Goal: Task Accomplishment & Management: Manage account settings

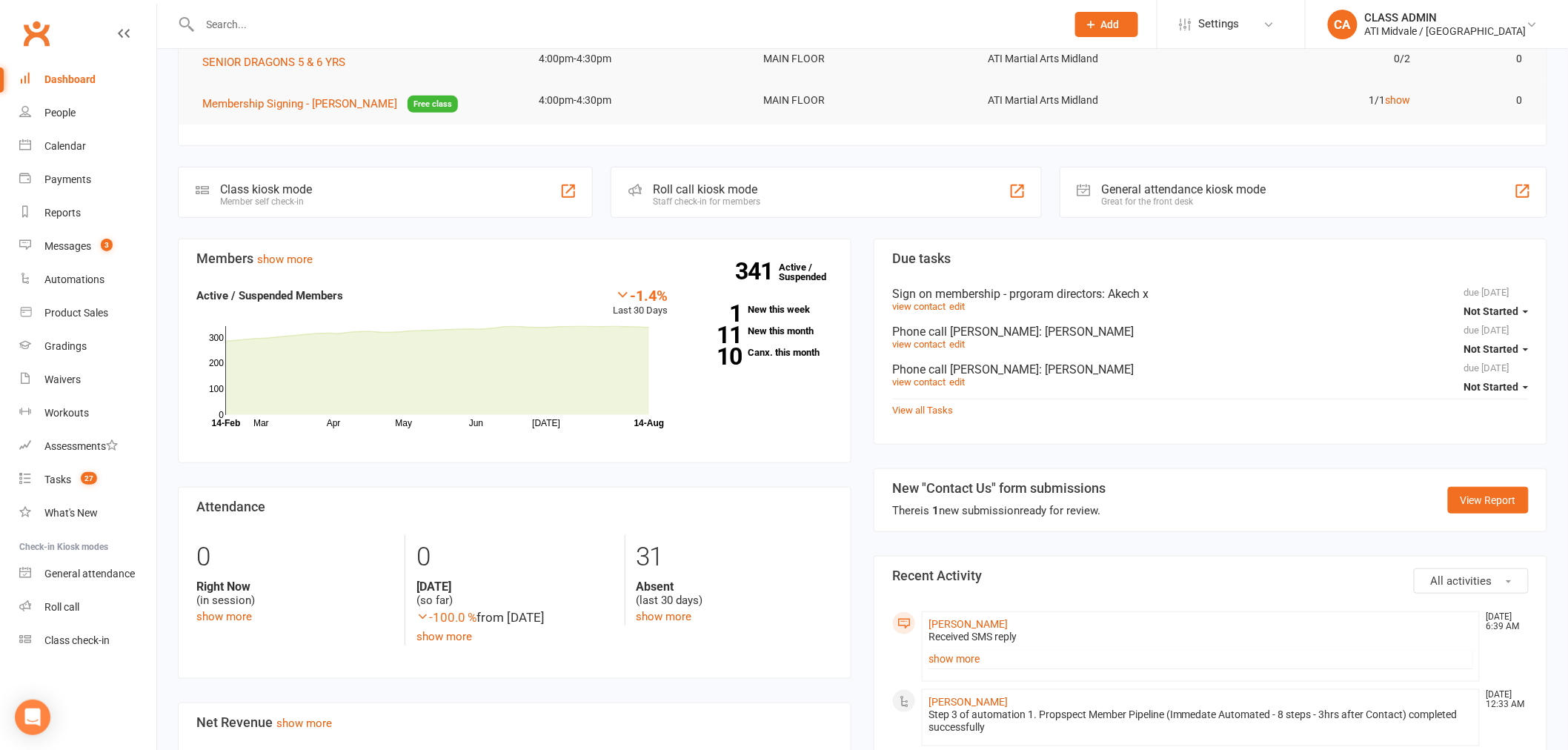
scroll to position [329, 0]
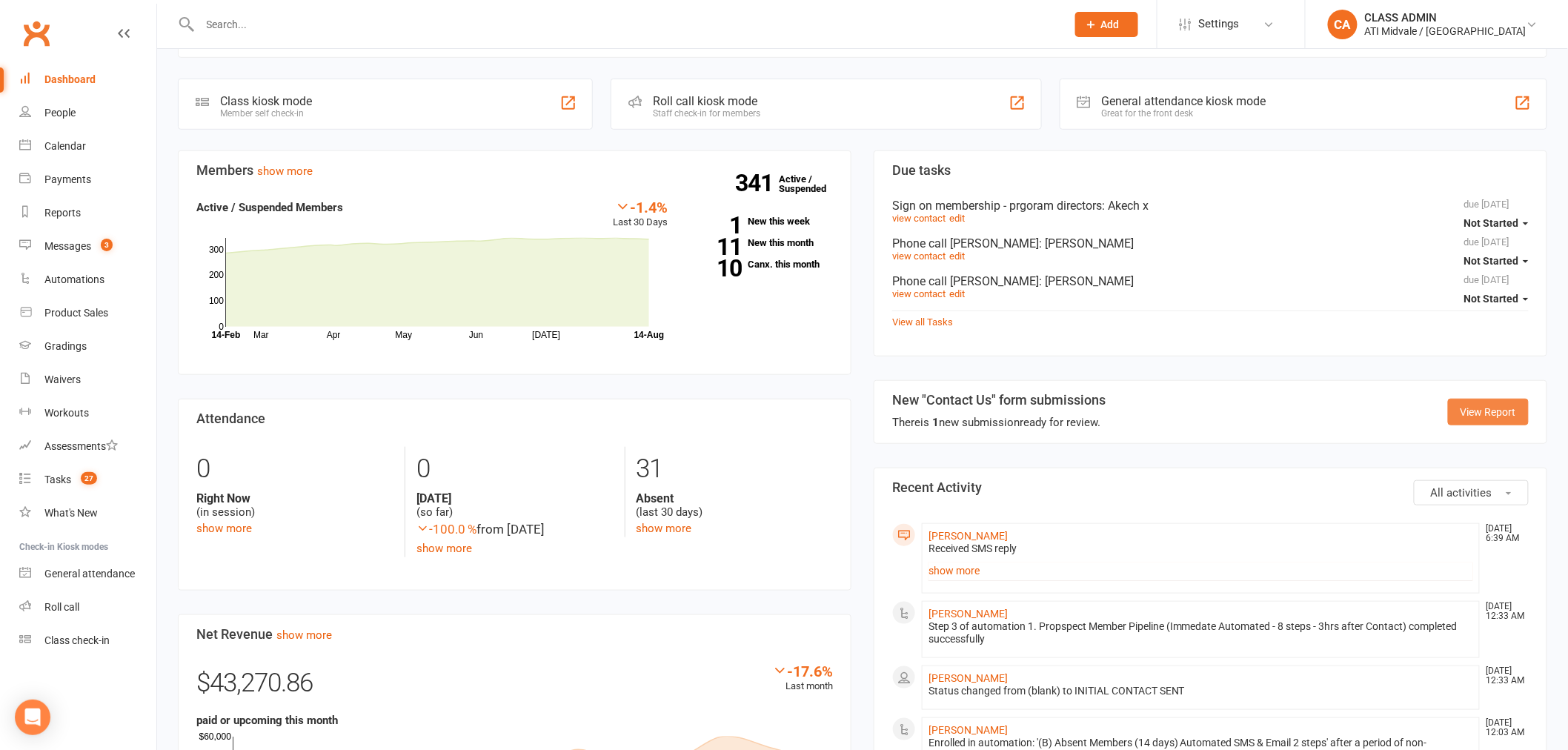
drag, startPoint x: 1501, startPoint y: 406, endPoint x: 1458, endPoint y: 430, distance: 49.2
click at [1500, 406] on link "View Report" at bounding box center [1488, 411] width 81 height 26
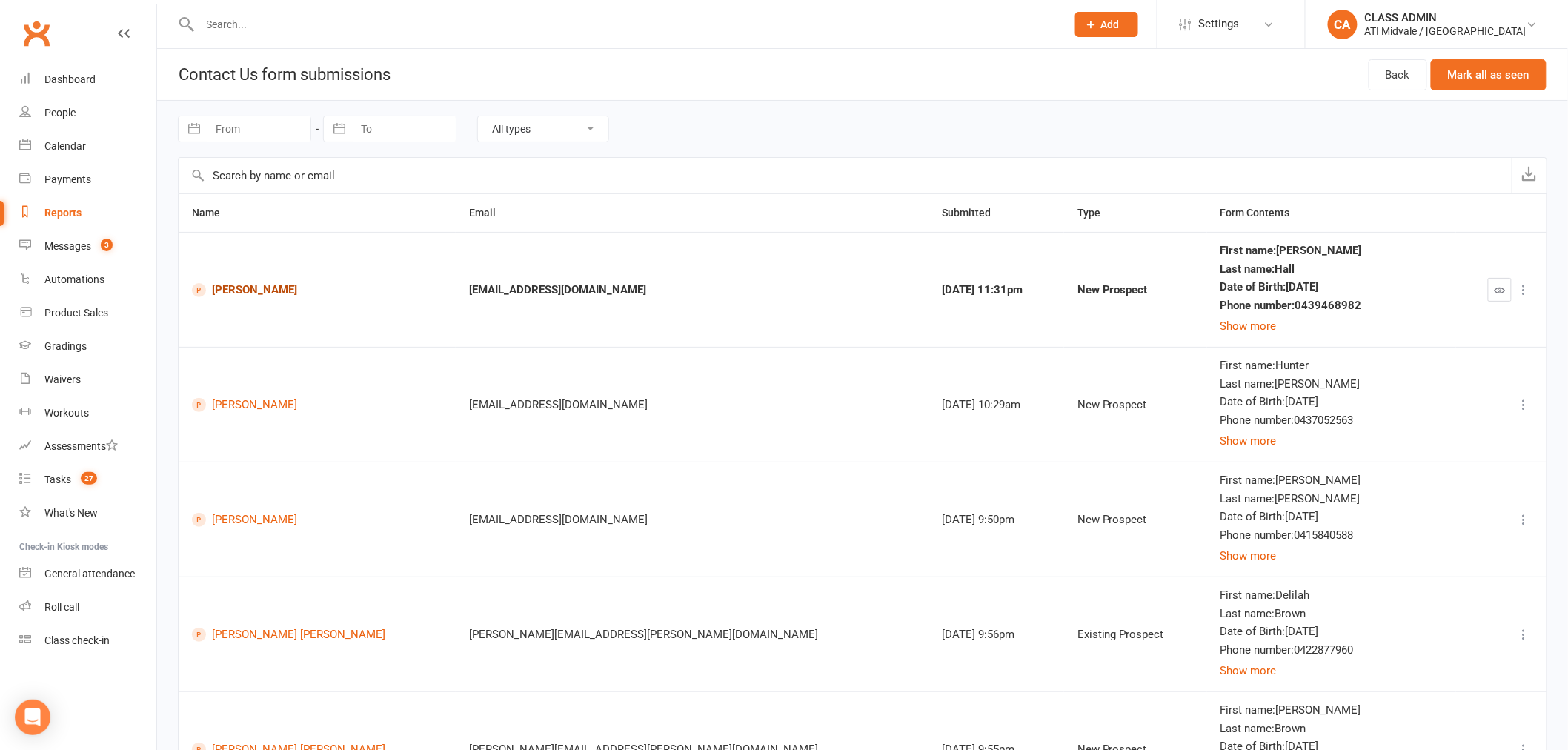
click at [245, 291] on link "[PERSON_NAME]" at bounding box center [317, 290] width 251 height 14
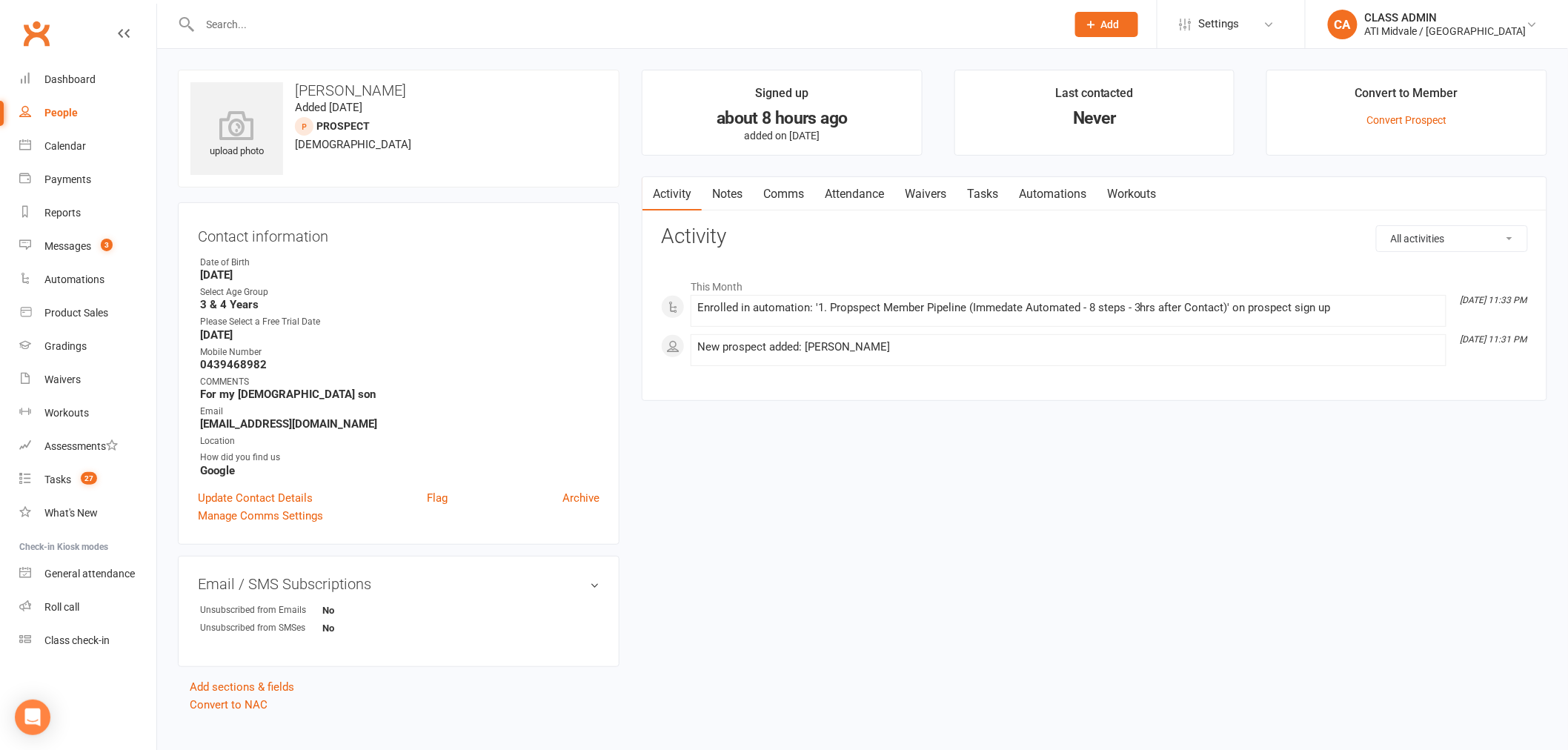
scroll to position [21, 0]
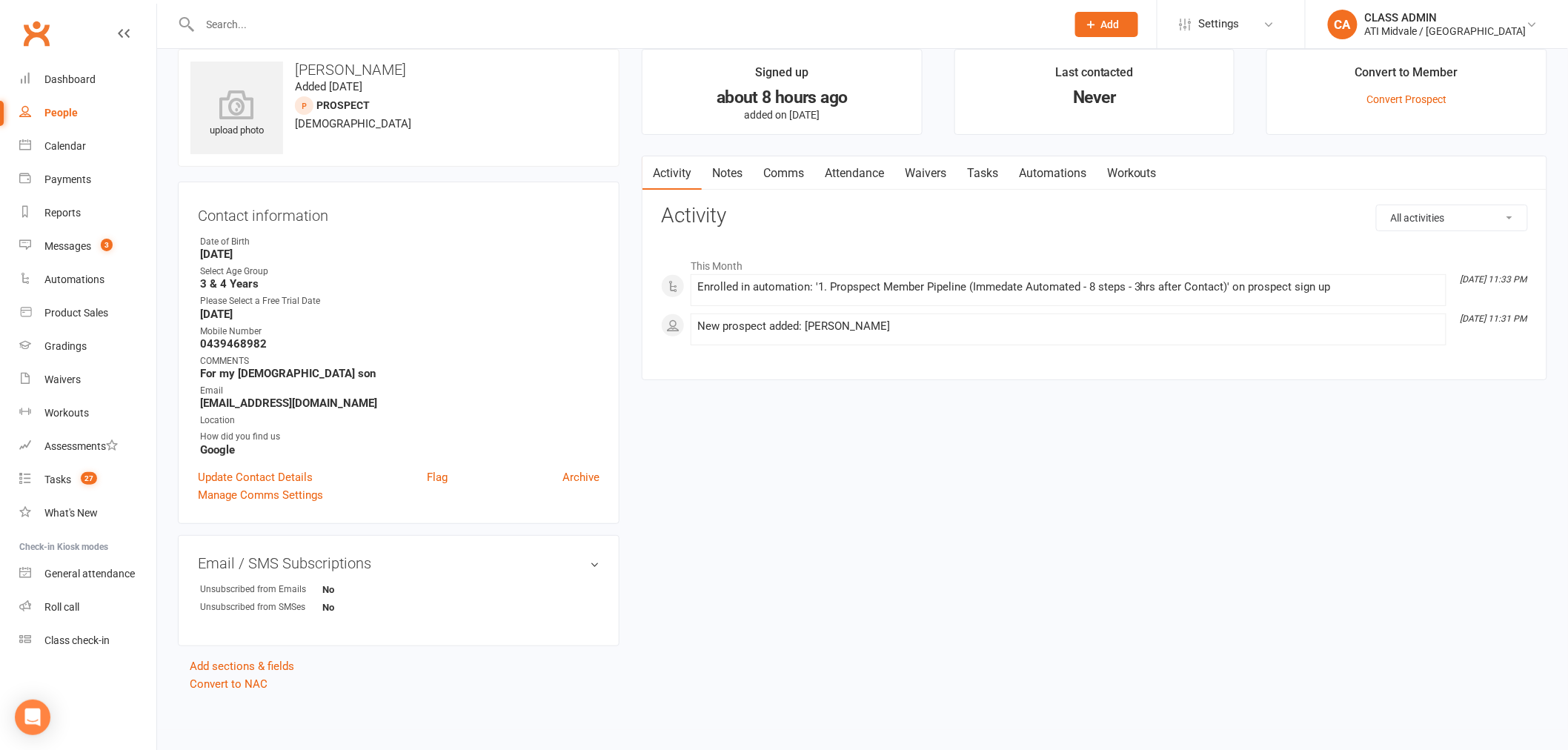
click at [855, 174] on link "Attendance" at bounding box center [855, 173] width 80 height 34
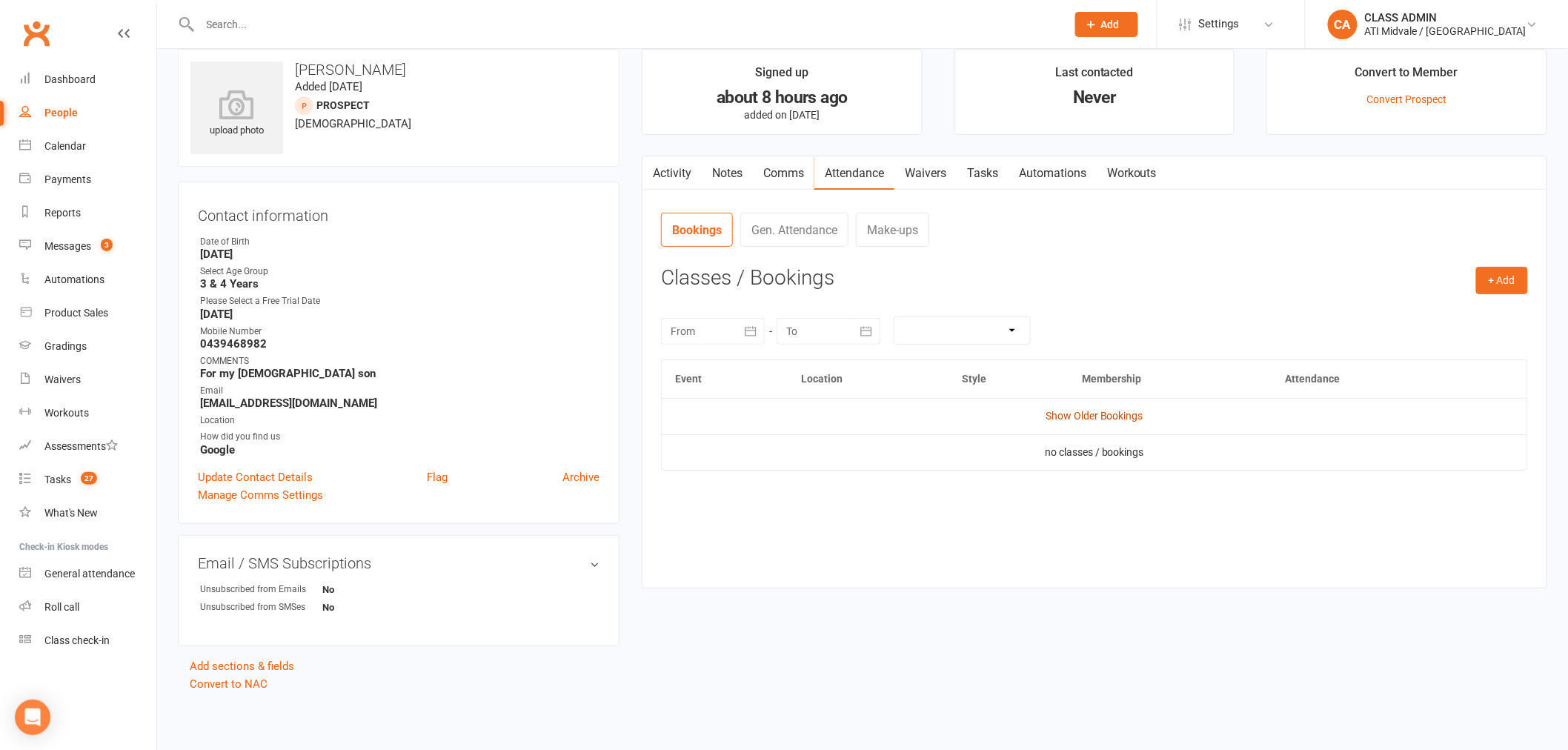
click at [1098, 415] on link "Show Older Bookings" at bounding box center [1094, 415] width 97 height 12
click at [1510, 280] on button "+ Add" at bounding box center [1502, 280] width 52 height 26
click at [1432, 341] on link "Add Appointment" at bounding box center [1454, 343] width 147 height 30
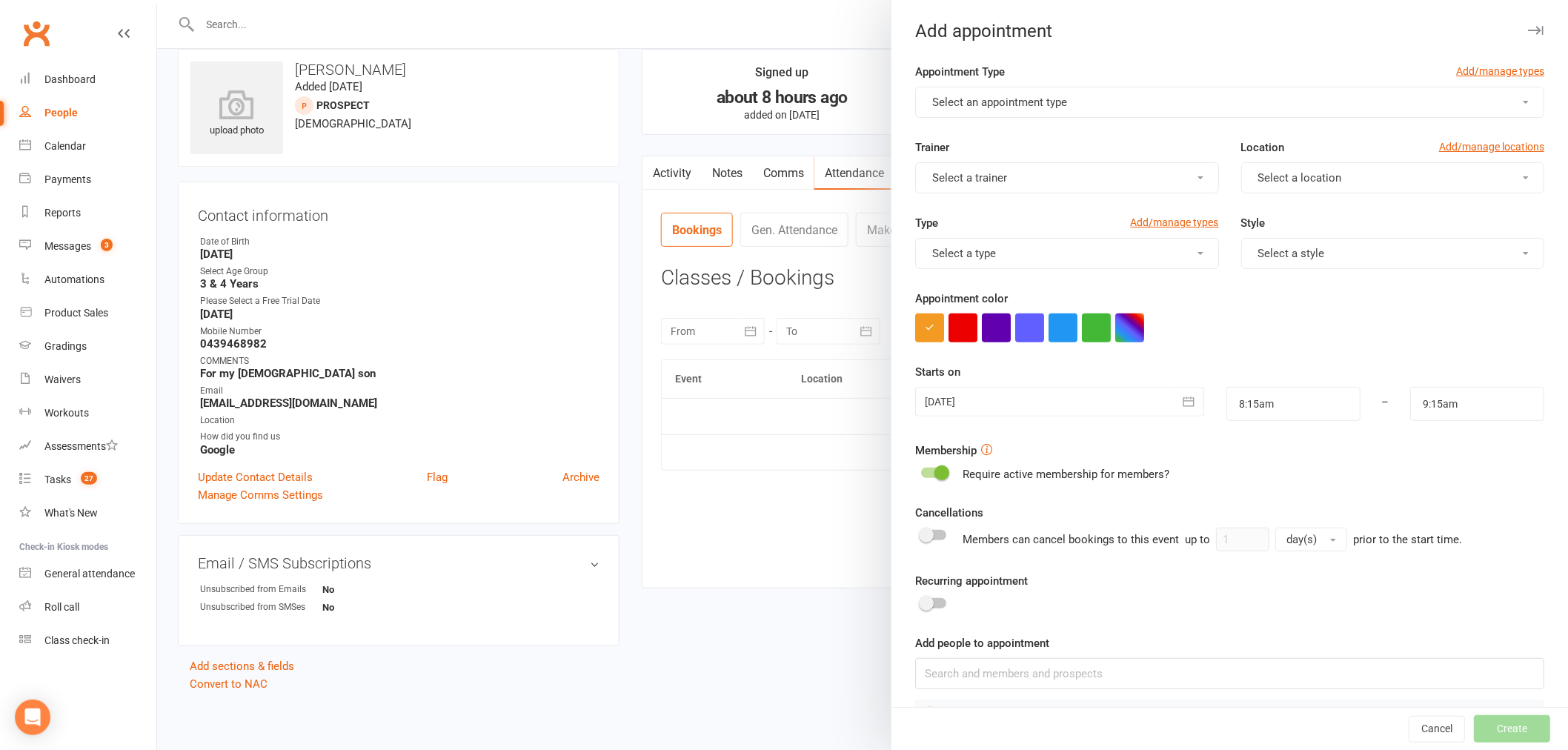
click at [999, 403] on div at bounding box center [1060, 401] width 289 height 30
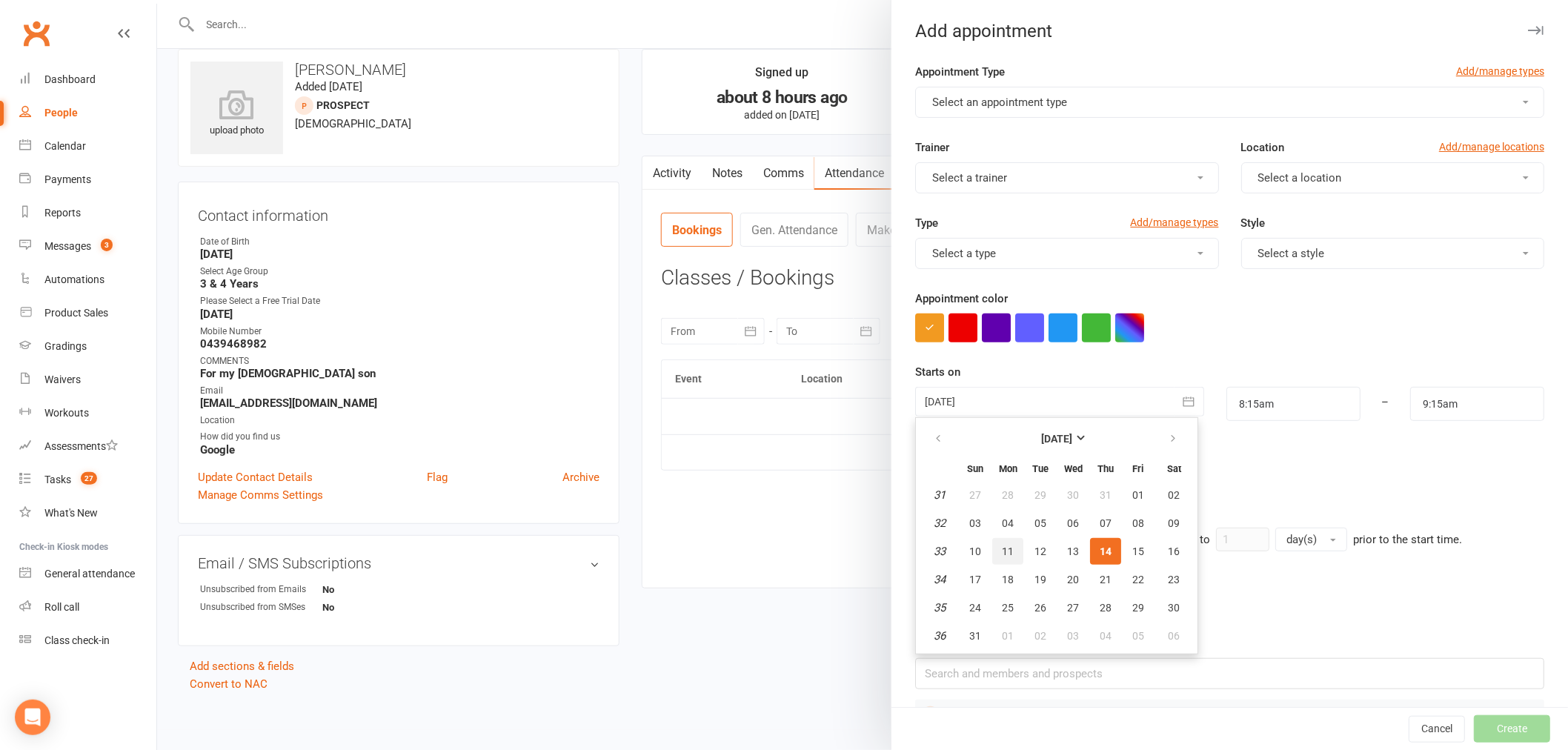
click at [1002, 547] on span "11" at bounding box center [1007, 551] width 12 height 12
type input "11 Aug 2025"
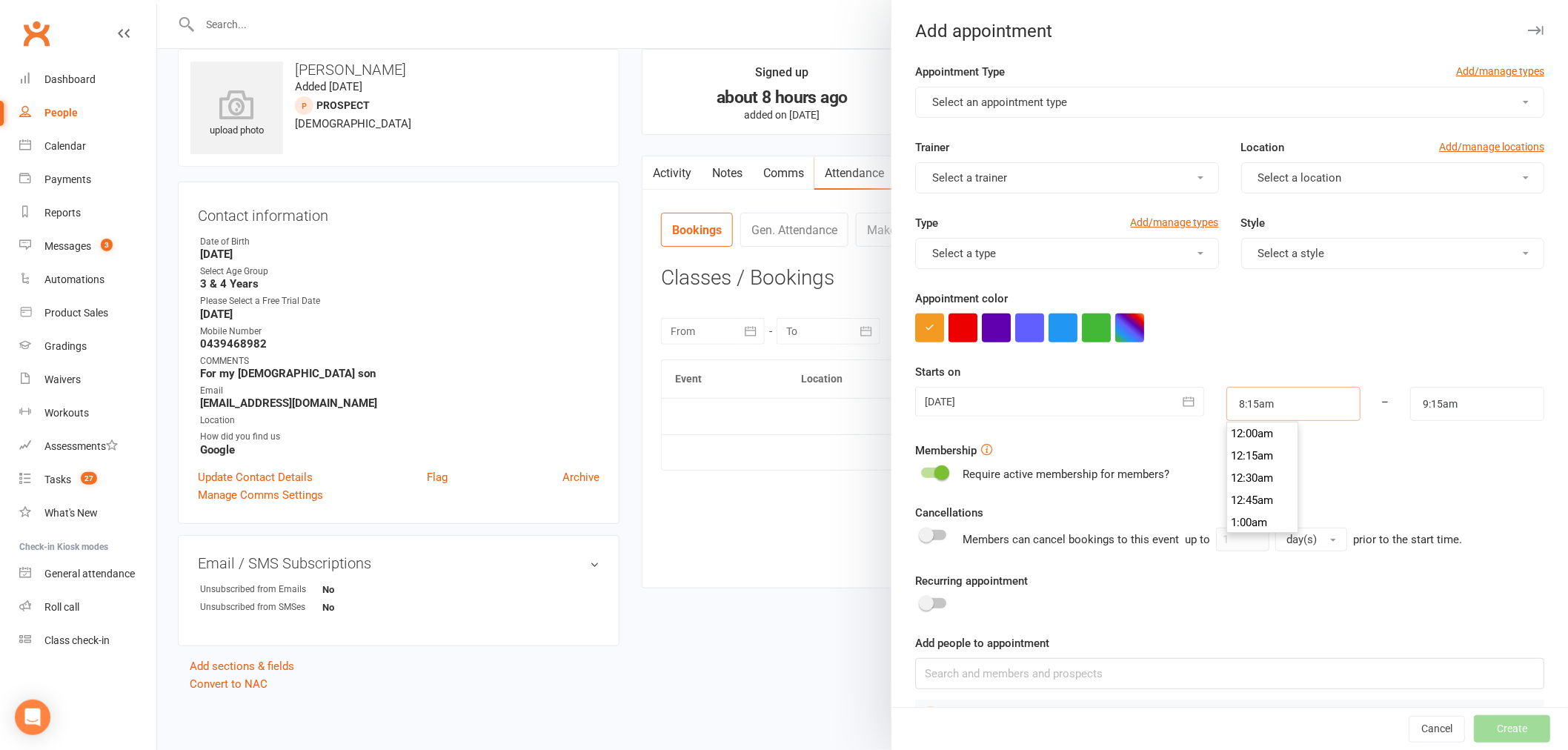
click at [1282, 405] on input "8:15am" at bounding box center [1293, 403] width 134 height 34
type input "3:30pm"
click at [1256, 516] on li "3:30pm" at bounding box center [1262, 520] width 71 height 22
click at [1454, 408] on input "4:30pm" at bounding box center [1477, 403] width 134 height 34
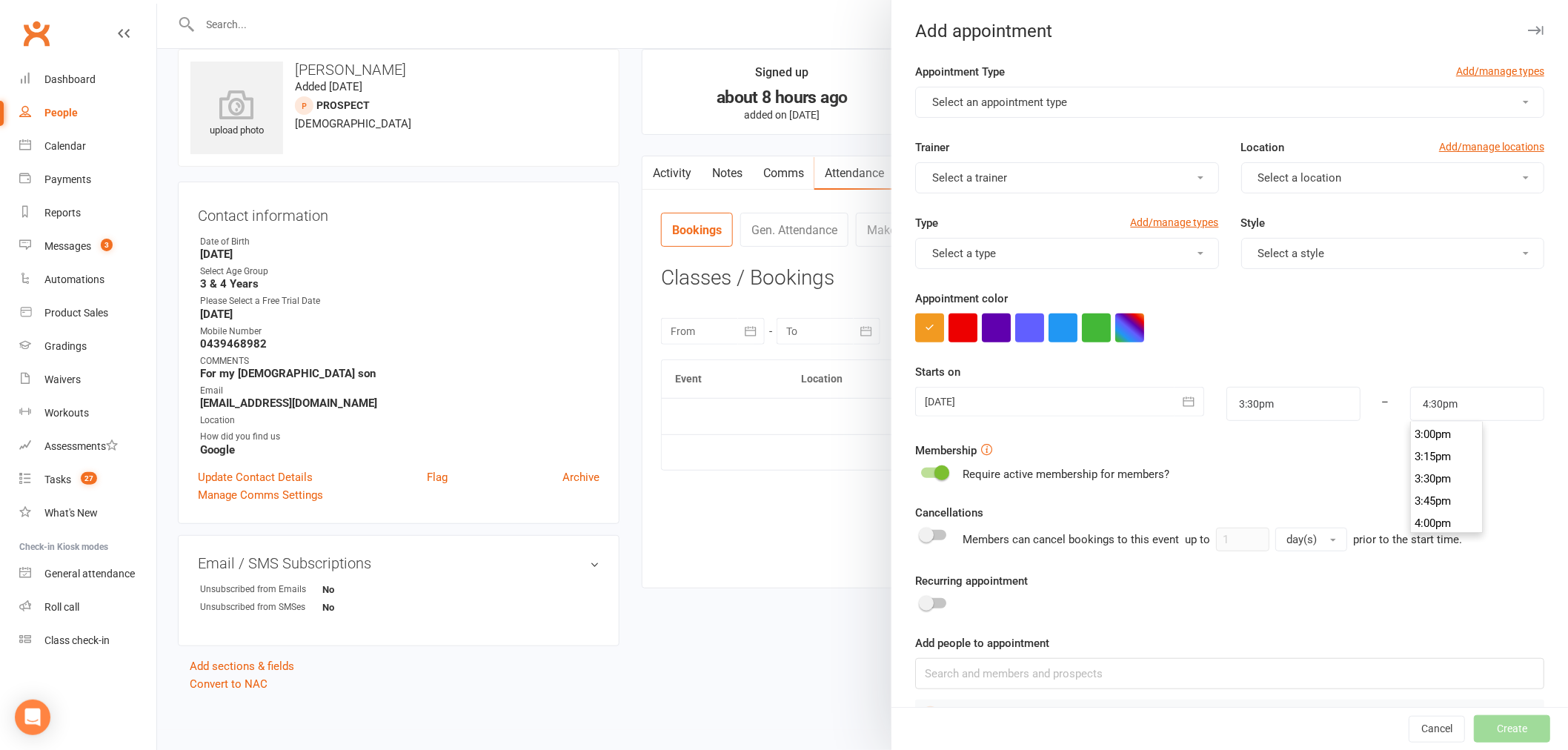
scroll to position [1300, 0]
click at [1418, 506] on li "3:30pm" at bounding box center [1446, 512] width 71 height 22
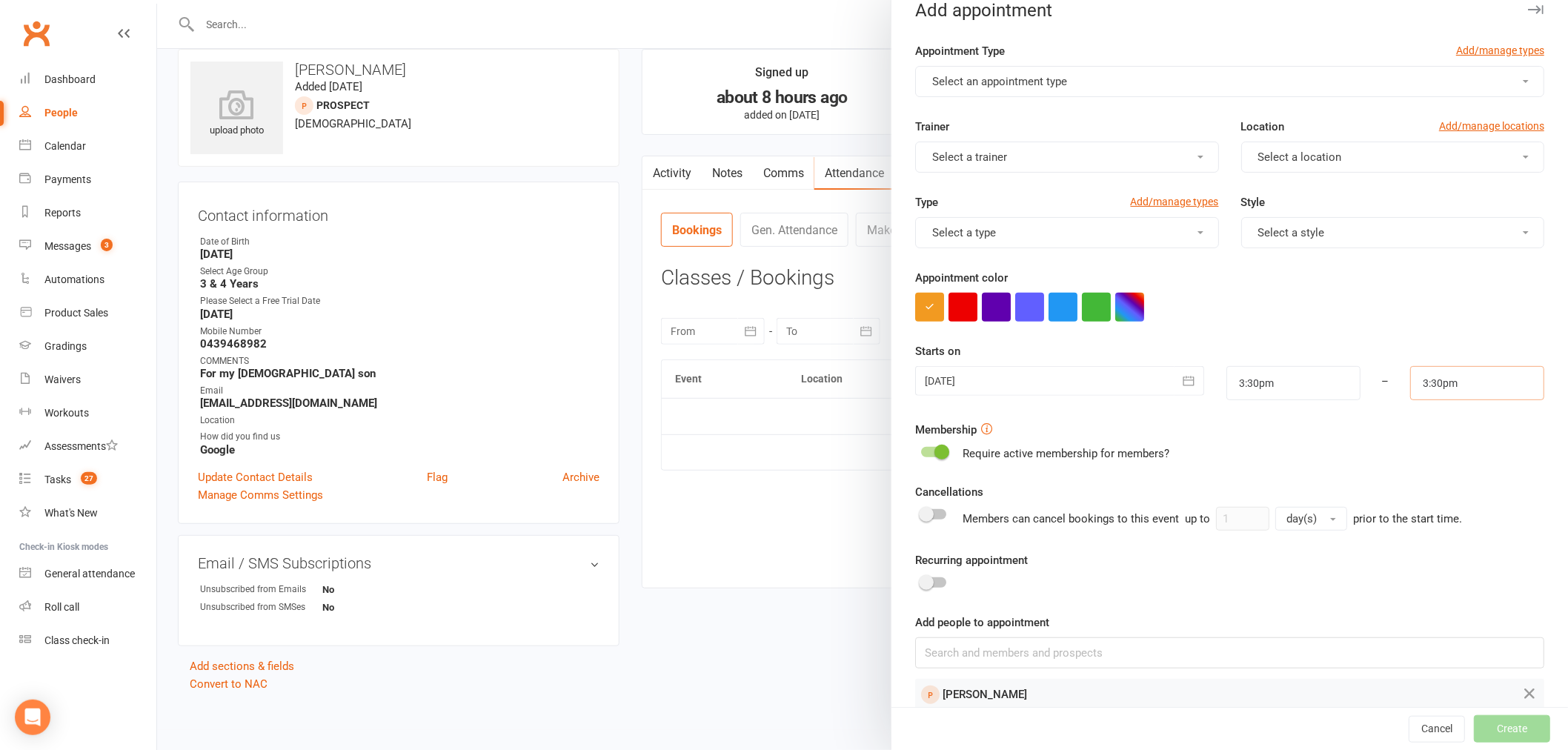
scroll to position [0, 0]
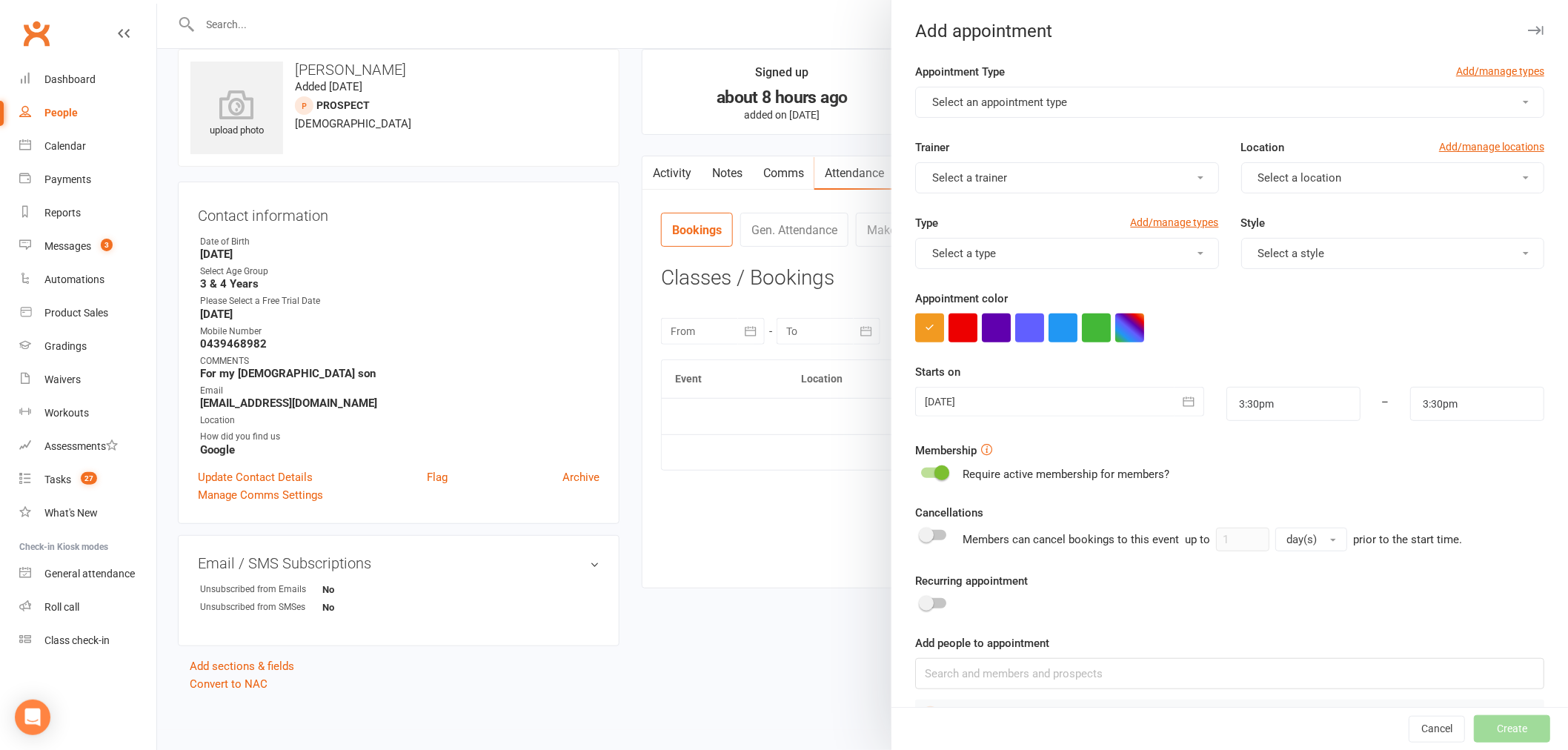
click at [1027, 97] on span "Select an appointment type" at bounding box center [999, 102] width 135 height 14
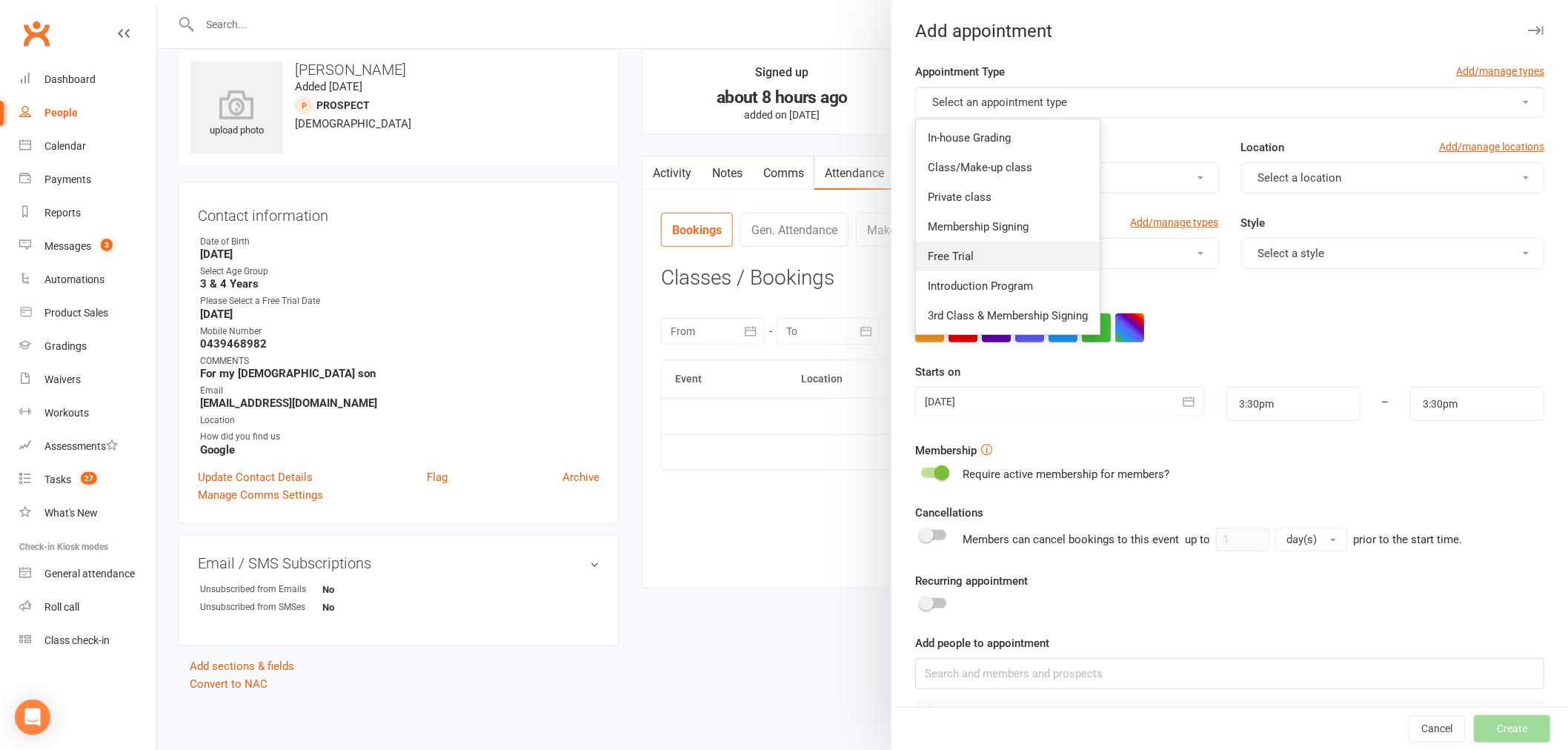
click at [960, 251] on span "Free Trial" at bounding box center [951, 256] width 46 height 14
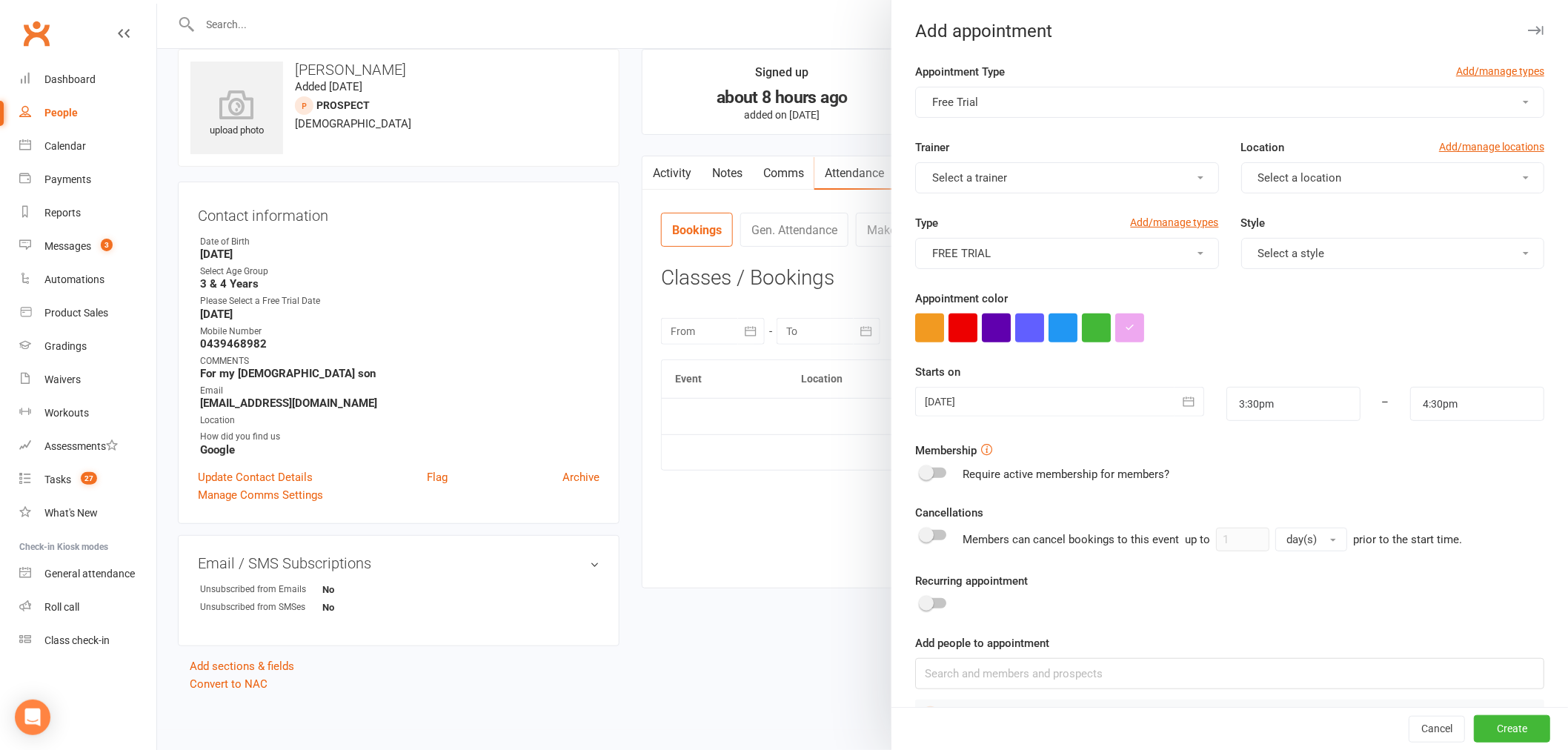
click at [1314, 257] on button "Select a style" at bounding box center [1392, 253] width 303 height 31
click at [1303, 323] on link "Dragons" at bounding box center [1316, 318] width 147 height 30
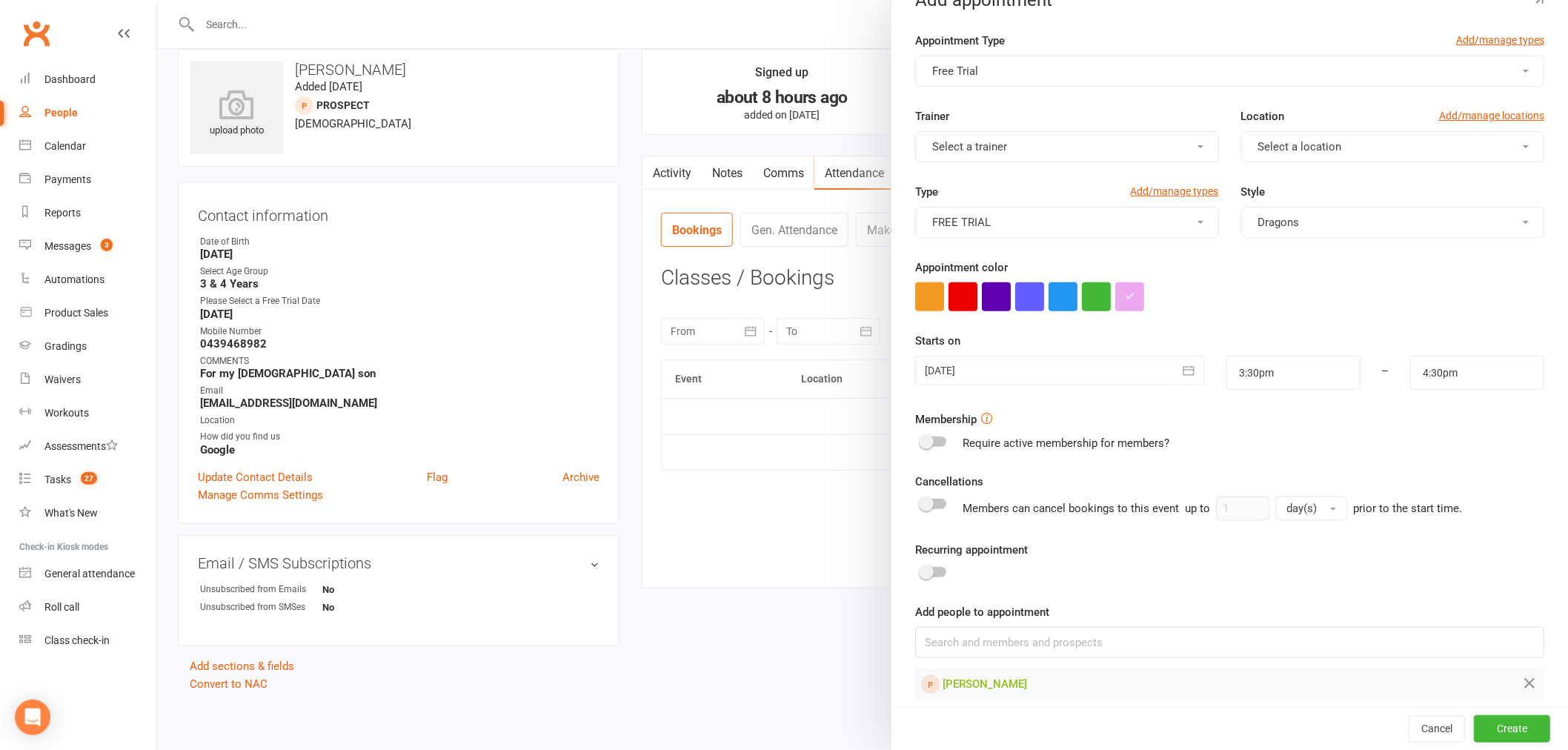
scroll to position [45, 0]
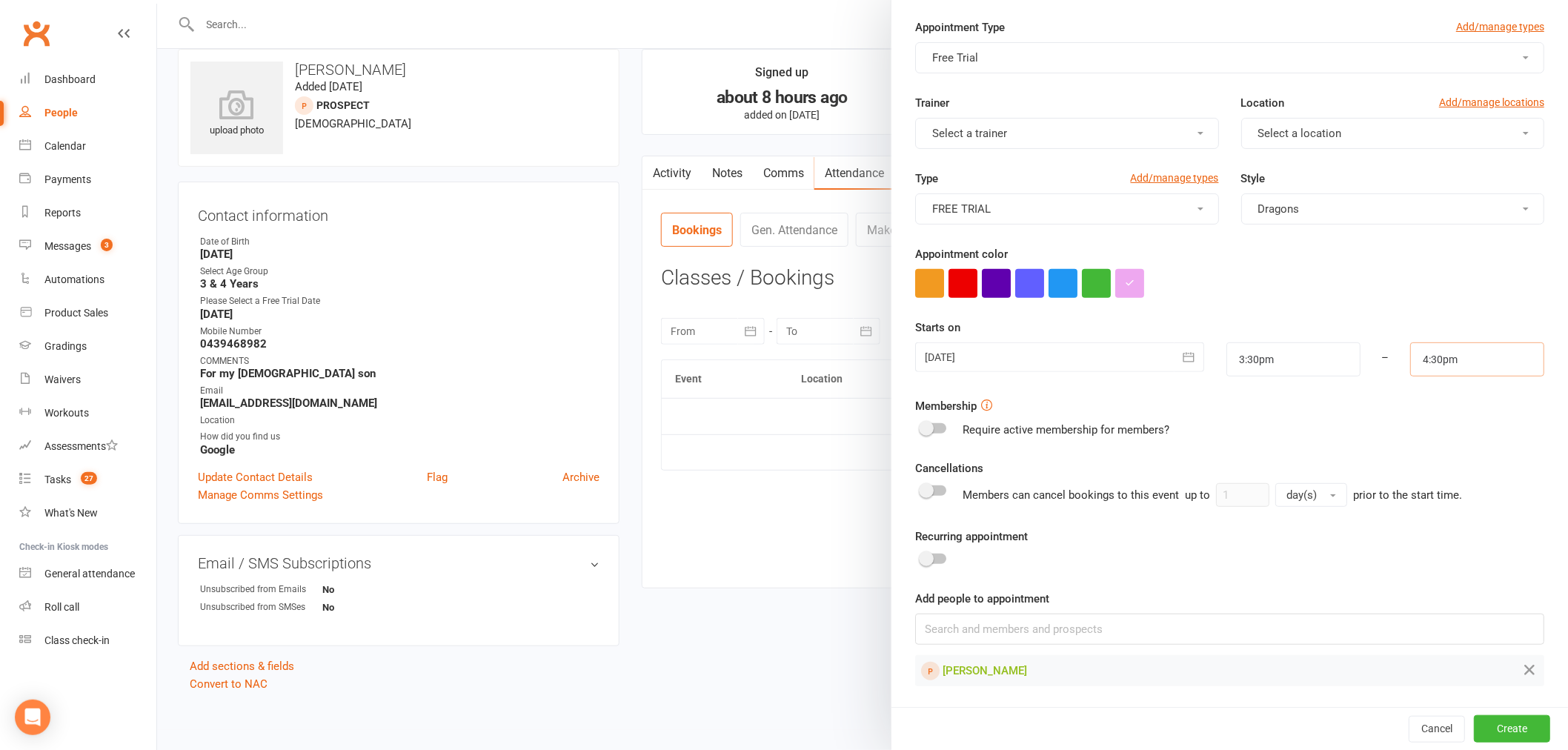
click at [1453, 357] on input "4:30pm" at bounding box center [1477, 359] width 134 height 34
type input "4:00pm"
click at [1429, 397] on li "4:00pm" at bounding box center [1446, 403] width 71 height 22
click at [1483, 724] on button "Create" at bounding box center [1512, 728] width 77 height 26
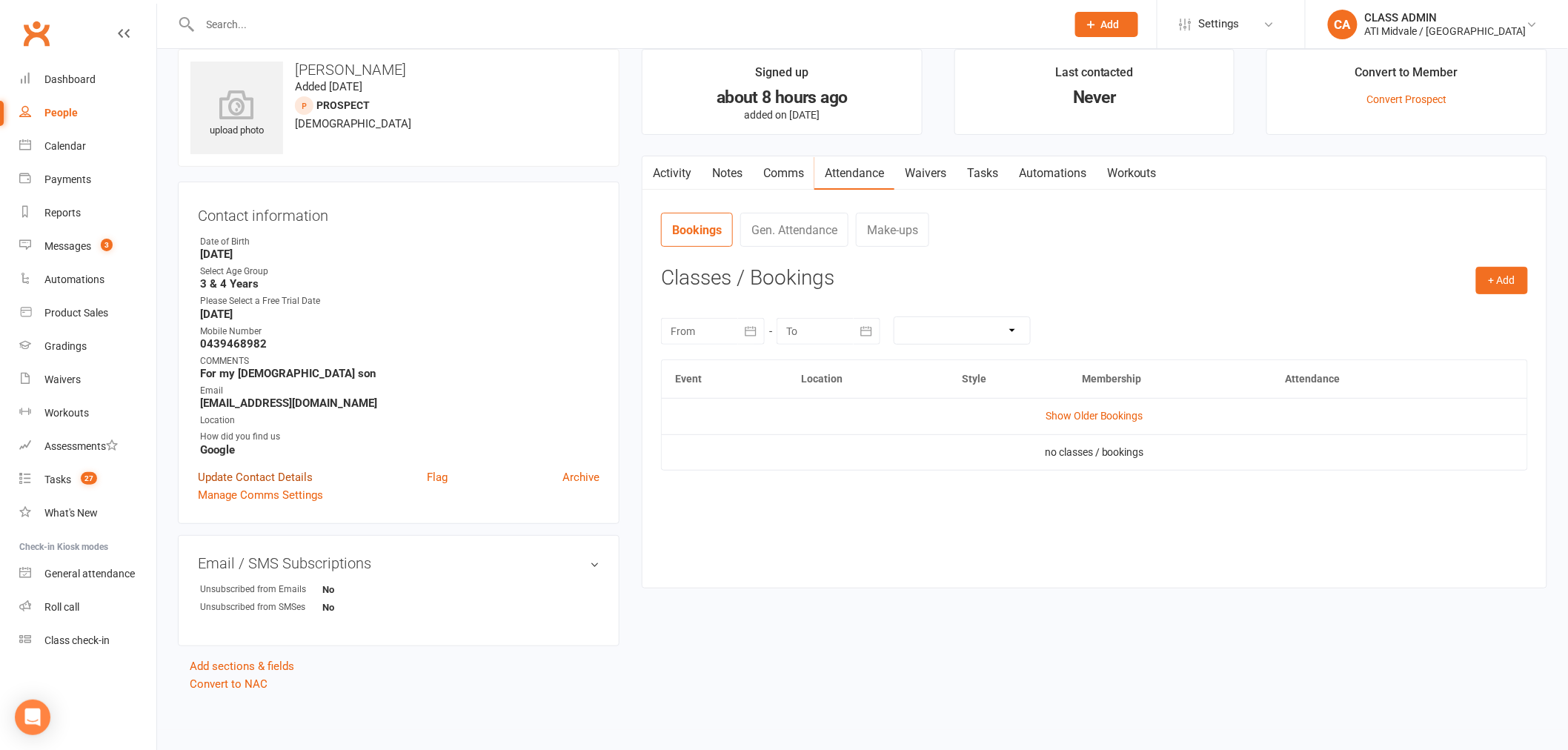
click at [269, 470] on link "Update Contact Details" at bounding box center [256, 477] width 115 height 18
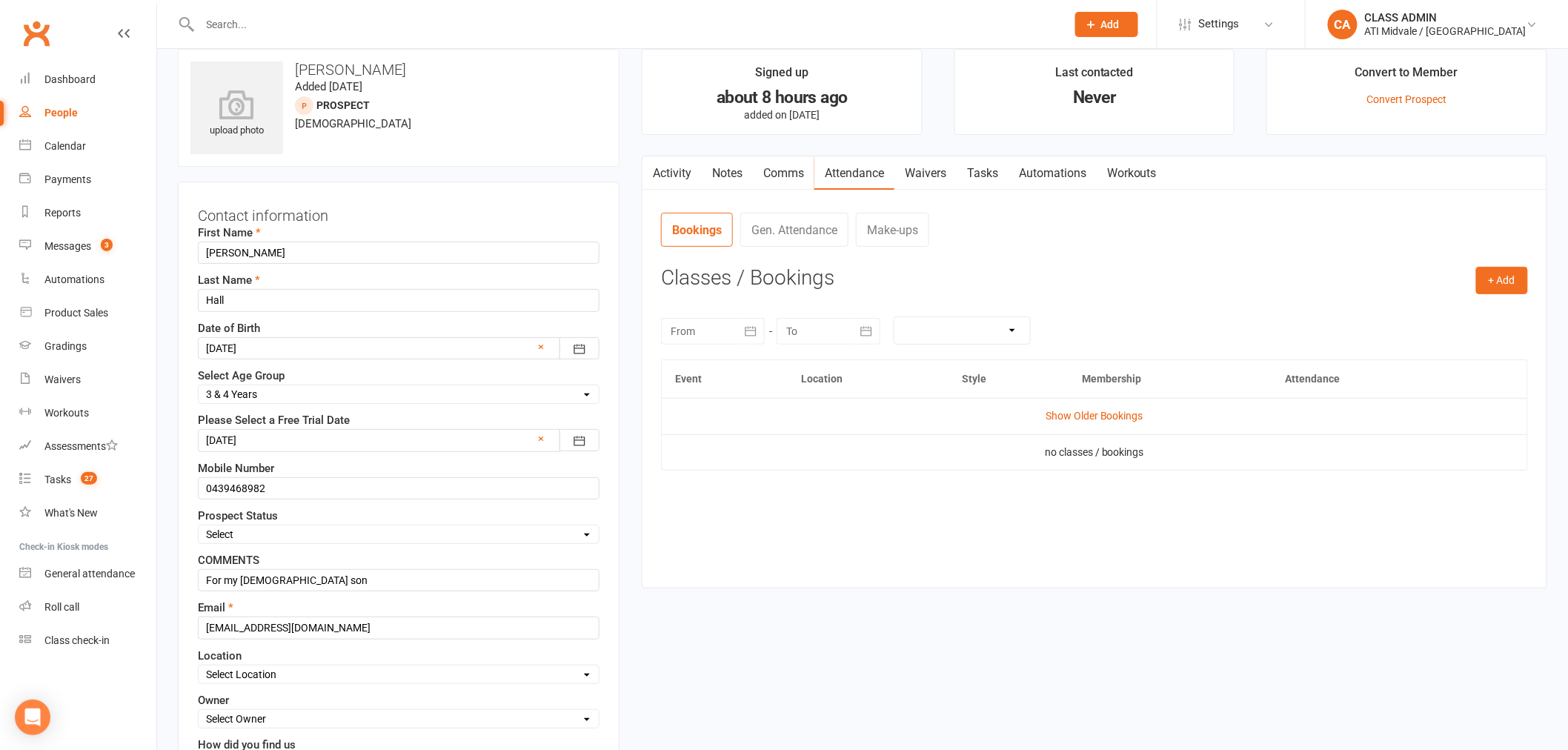
click at [430, 539] on select "Select Set a Status BOOKED IN FOR FREE TRIAL DID FREE TRAIL BOOKED IN AFTER FRE…" at bounding box center [399, 534] width 400 height 16
select select "BOOKED IN FOR FREE TRIAL"
click at [199, 526] on select "Select Set a Status BOOKED IN FOR FREE TRIAL DID FREE TRAIL BOOKED IN AFTER FRE…" at bounding box center [399, 534] width 400 height 16
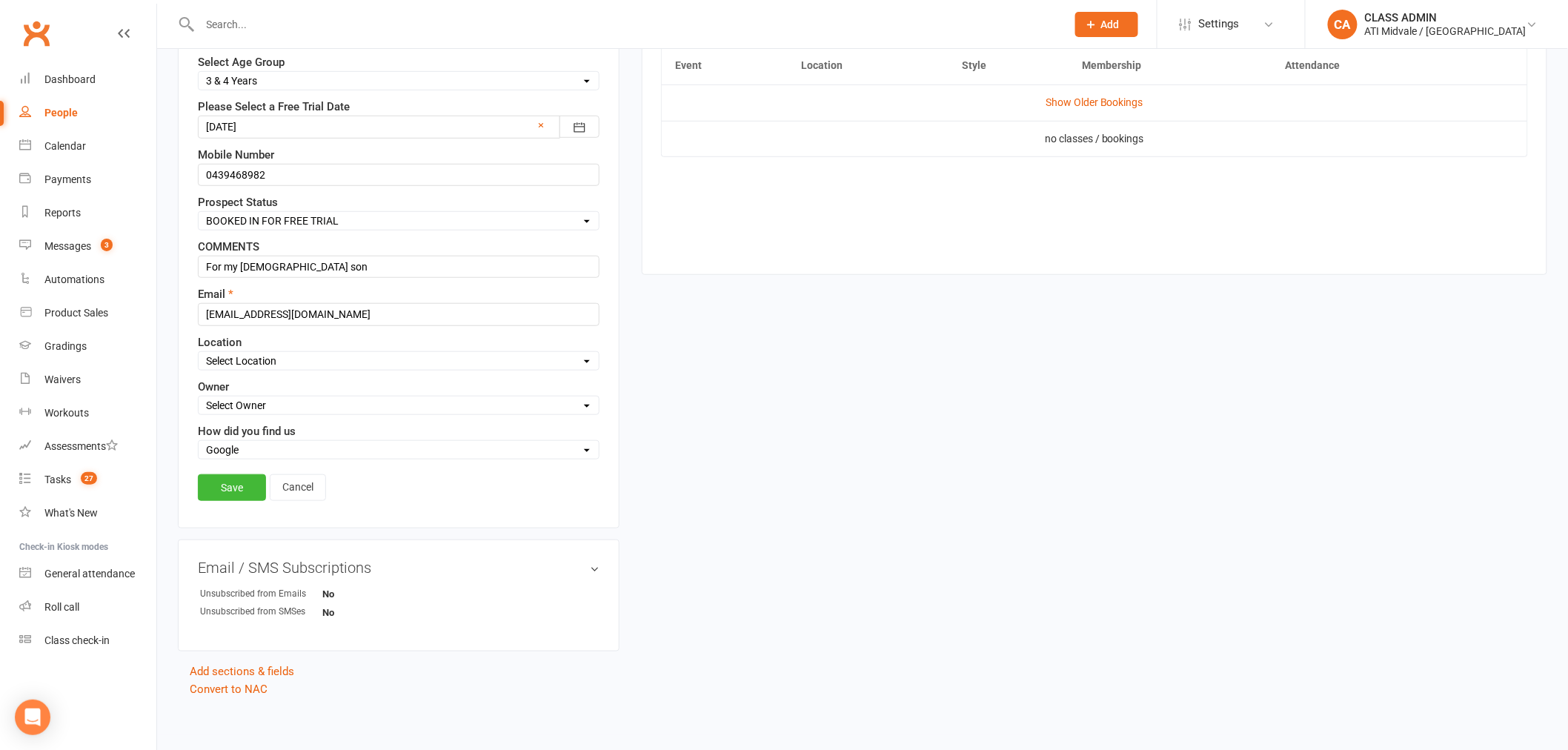
scroll to position [343, 0]
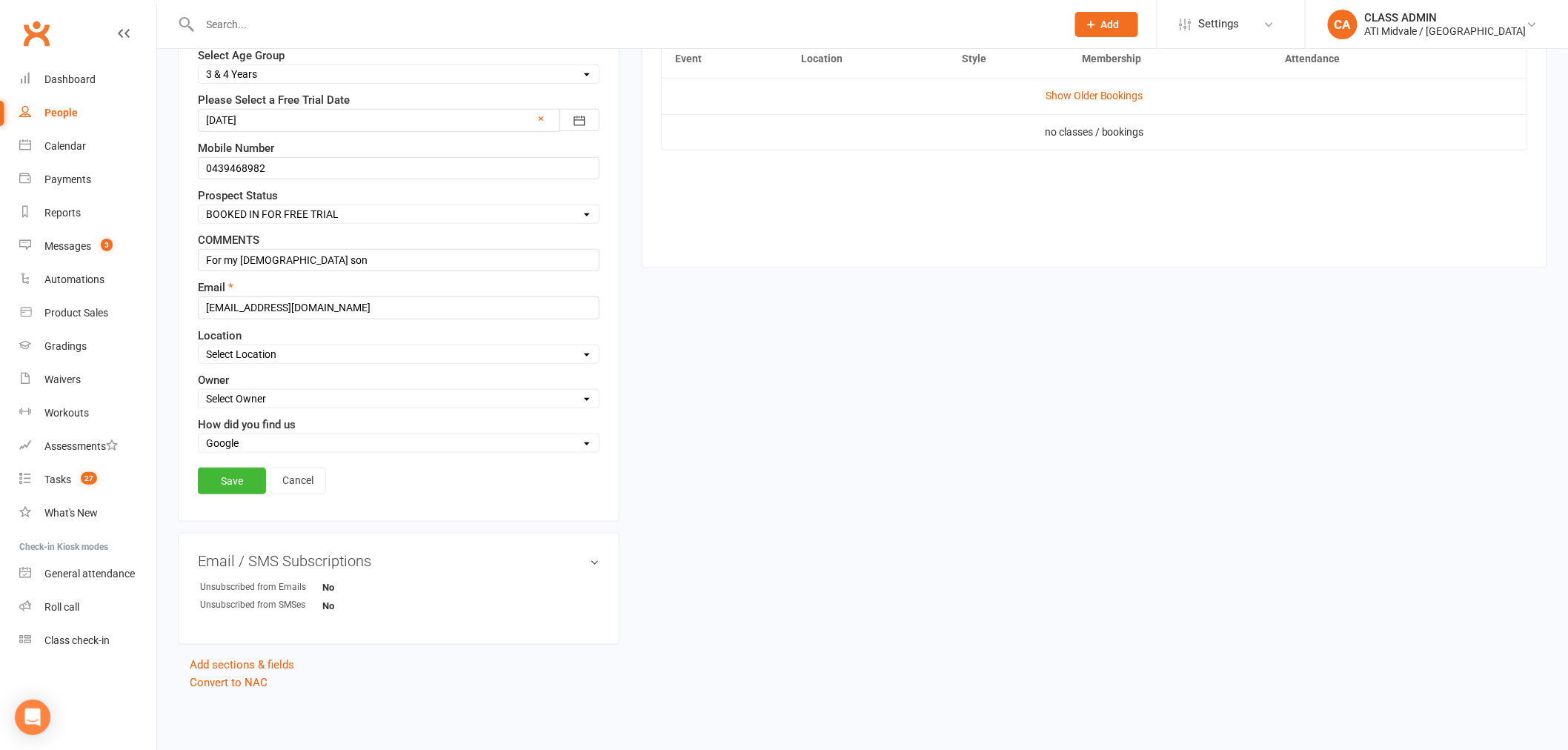
click at [225, 482] on link "Save" at bounding box center [232, 480] width 68 height 26
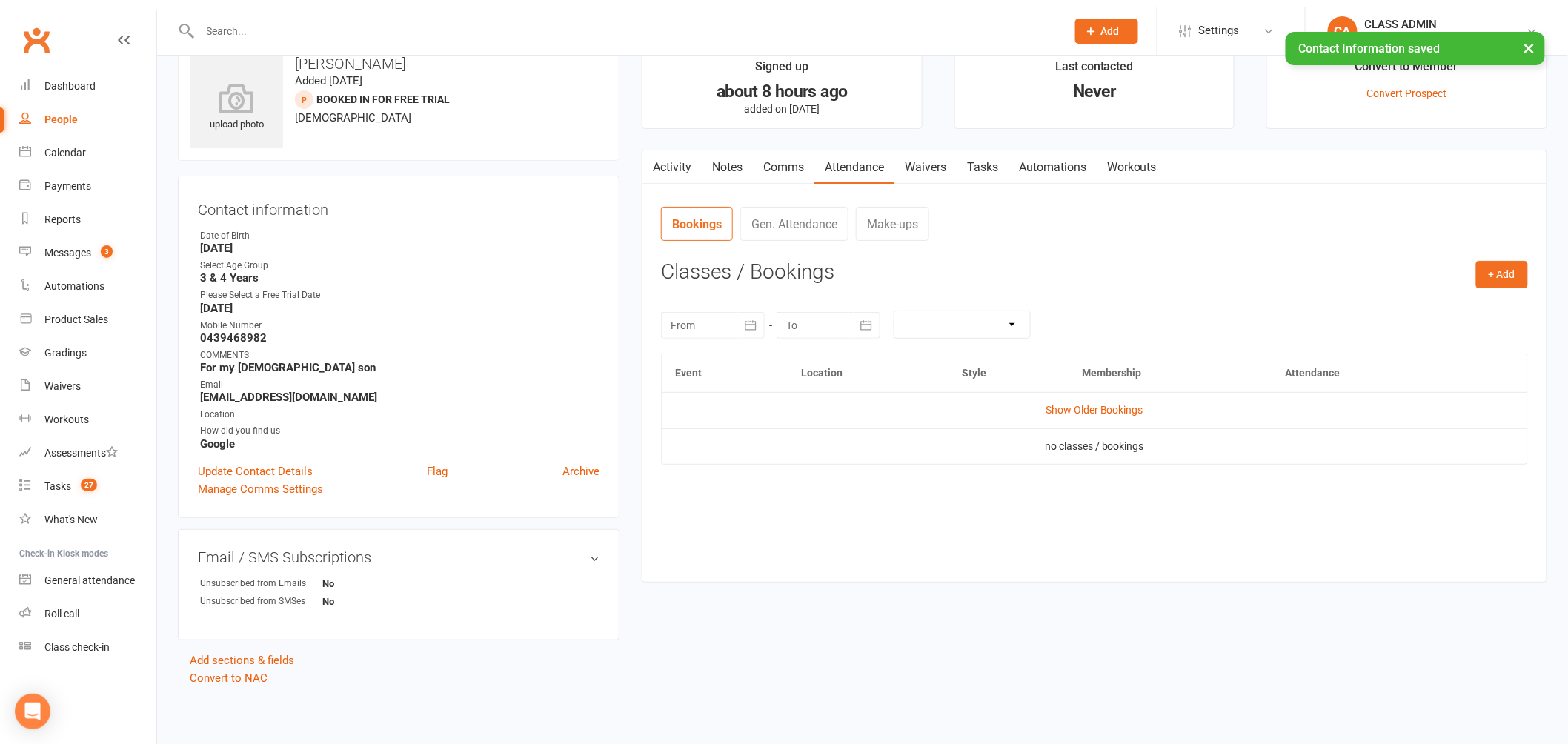
scroll to position [21, 0]
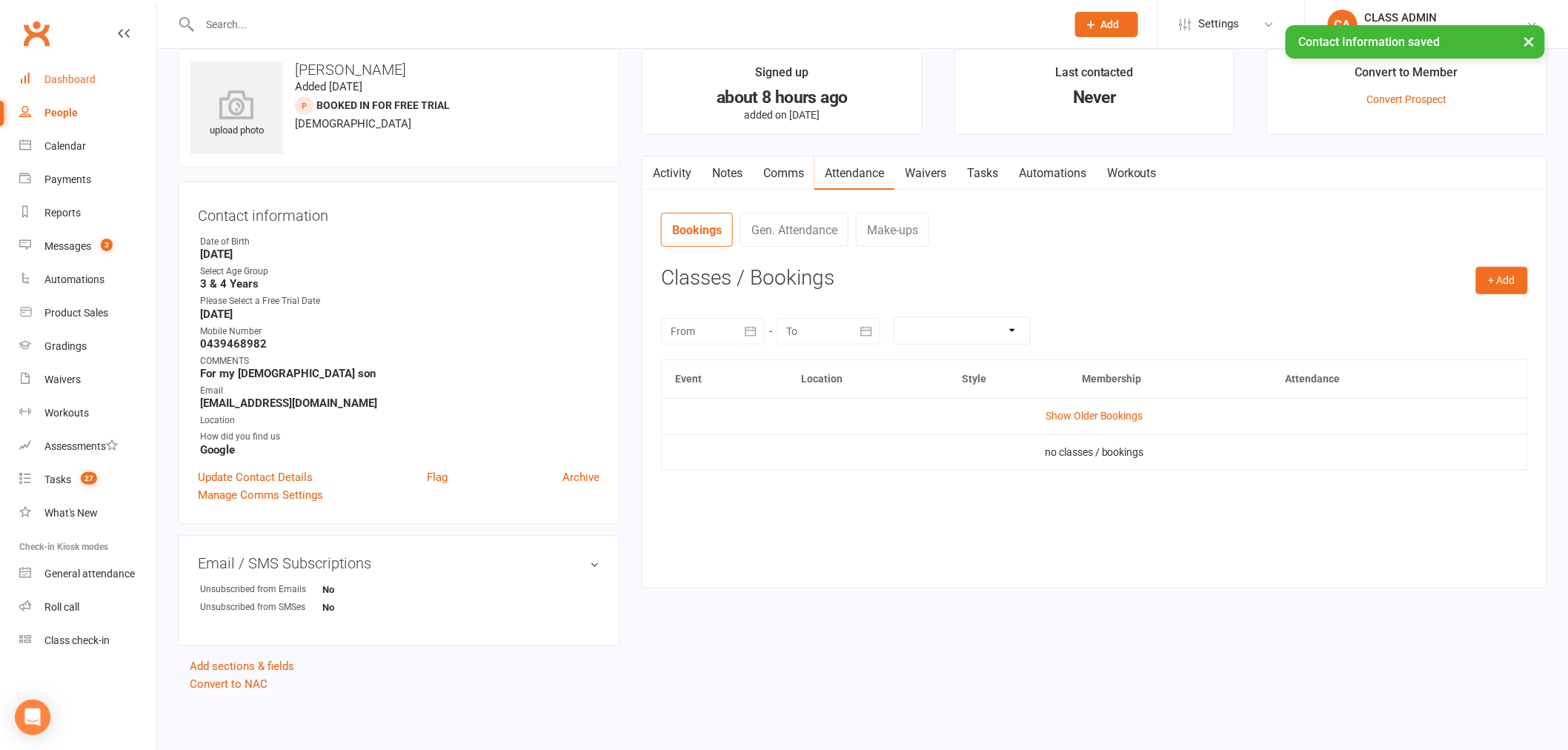
click at [68, 79] on div "Dashboard" at bounding box center [70, 79] width 51 height 12
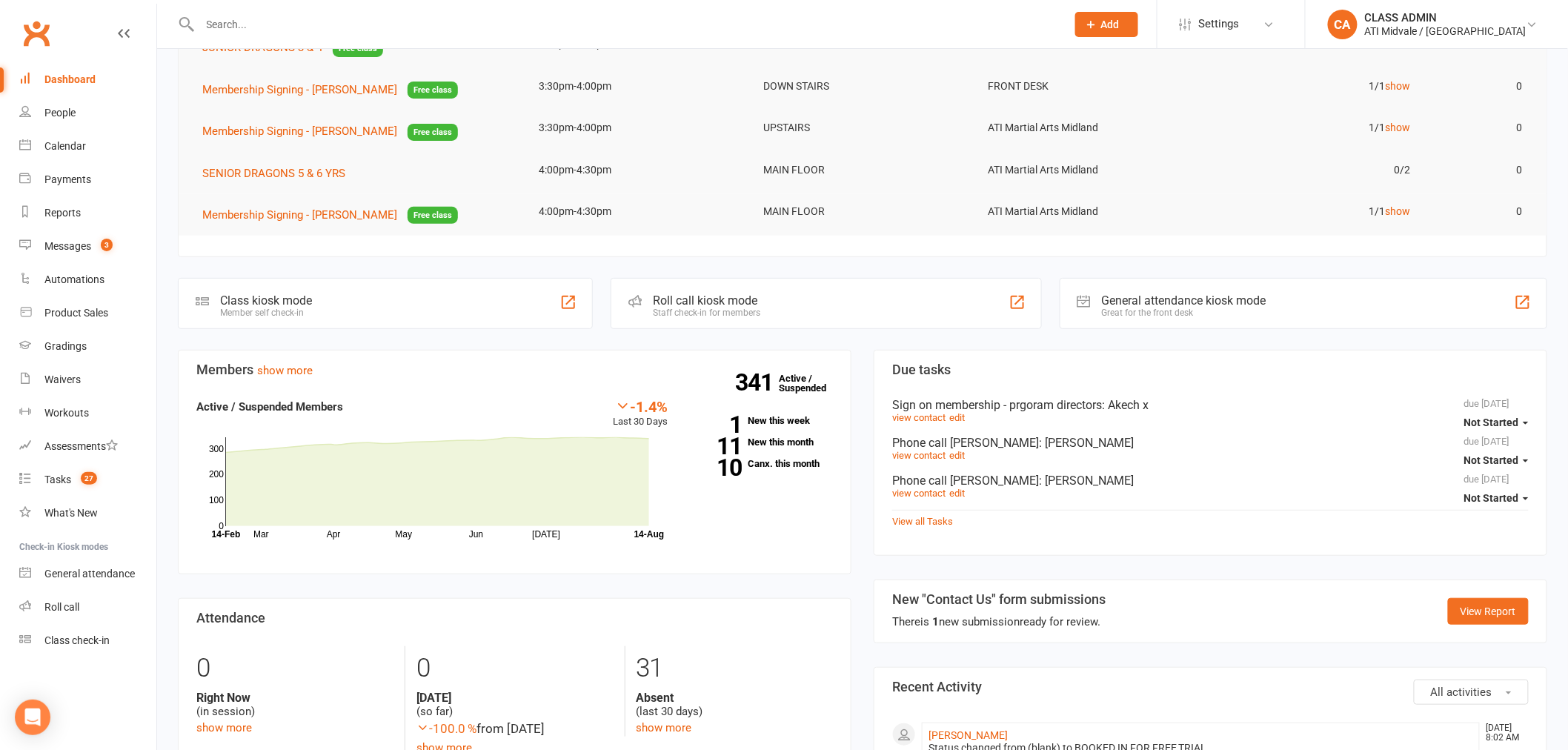
scroll to position [247, 0]
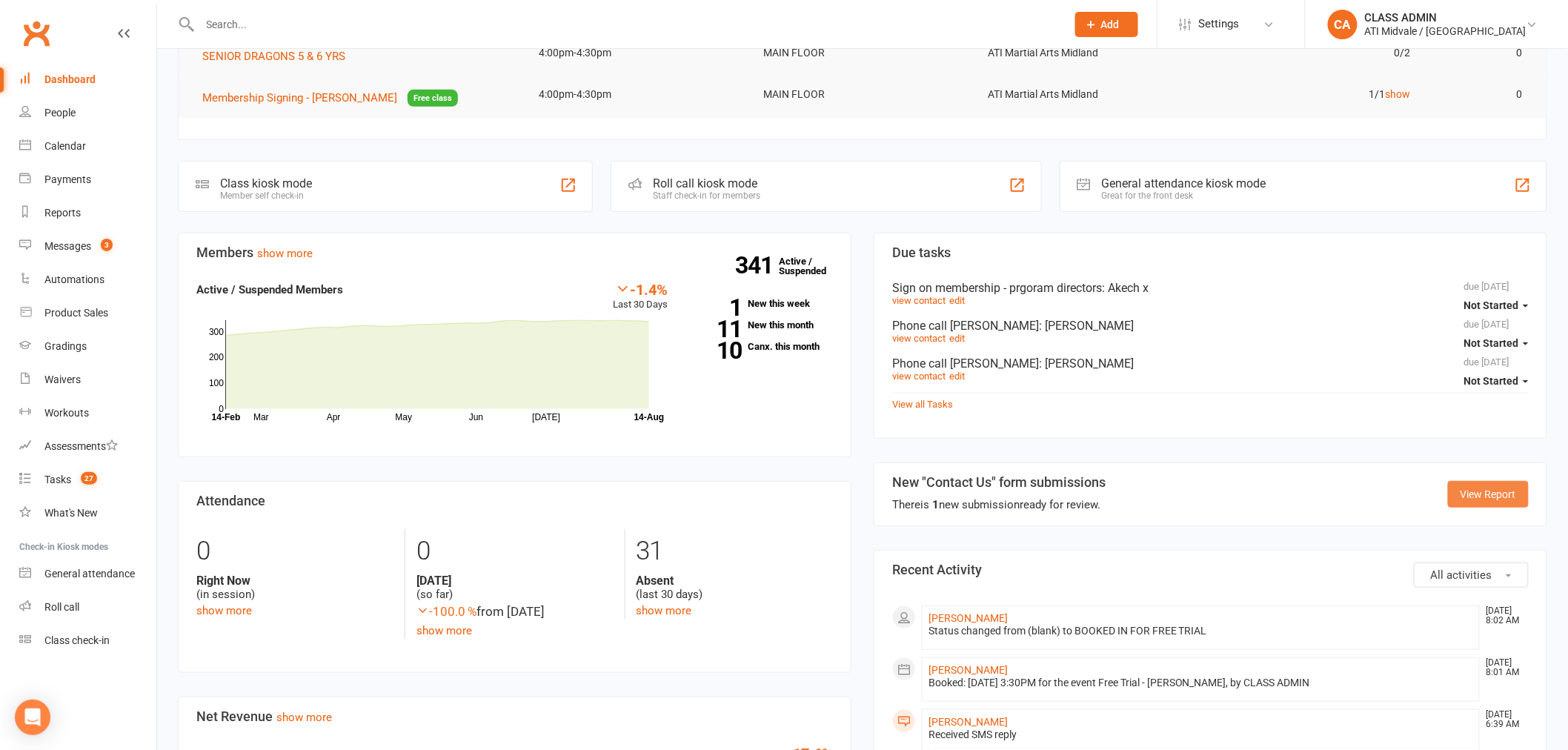
click at [1487, 499] on link "View Report" at bounding box center [1488, 494] width 81 height 26
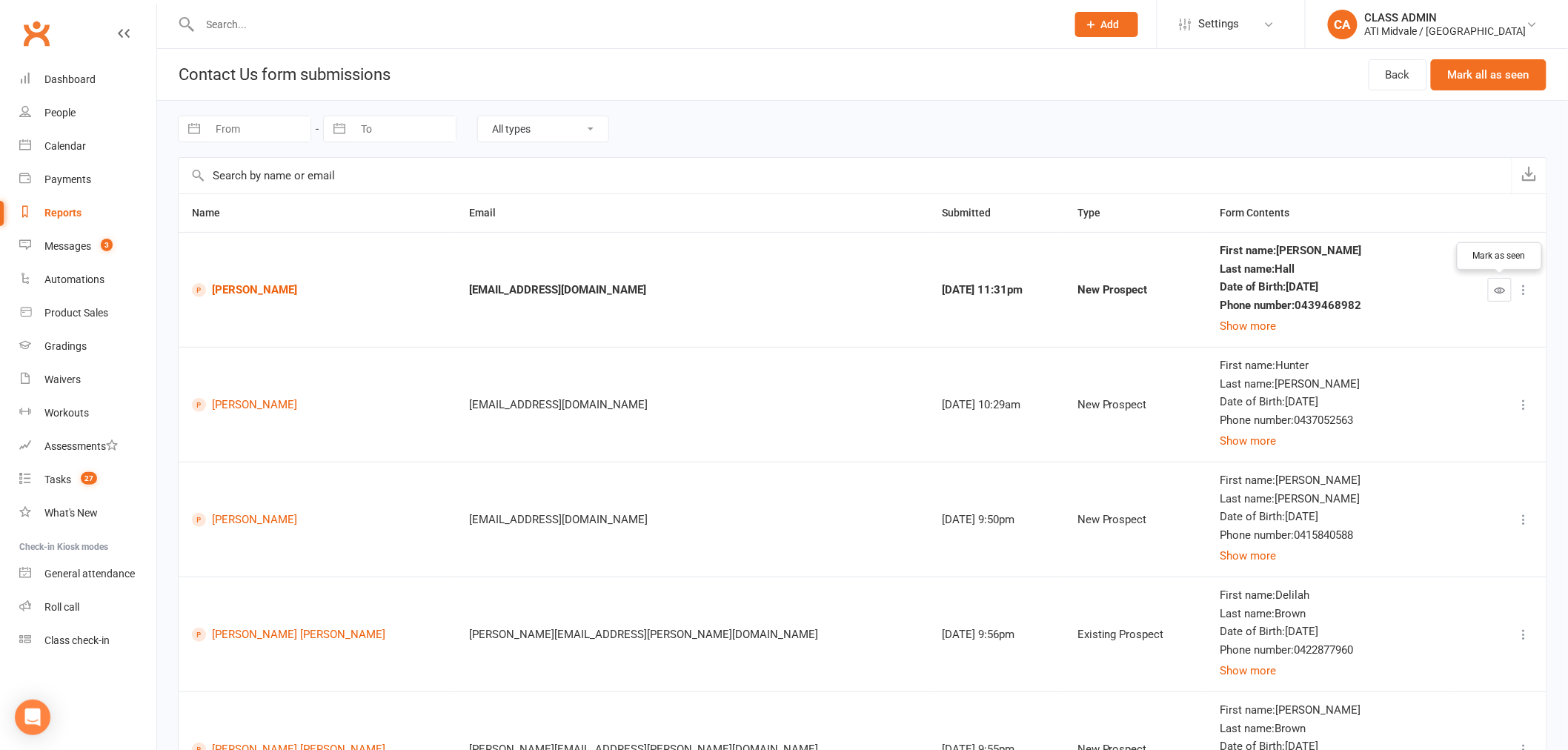
click at [1495, 292] on icon "button" at bounding box center [1500, 290] width 11 height 11
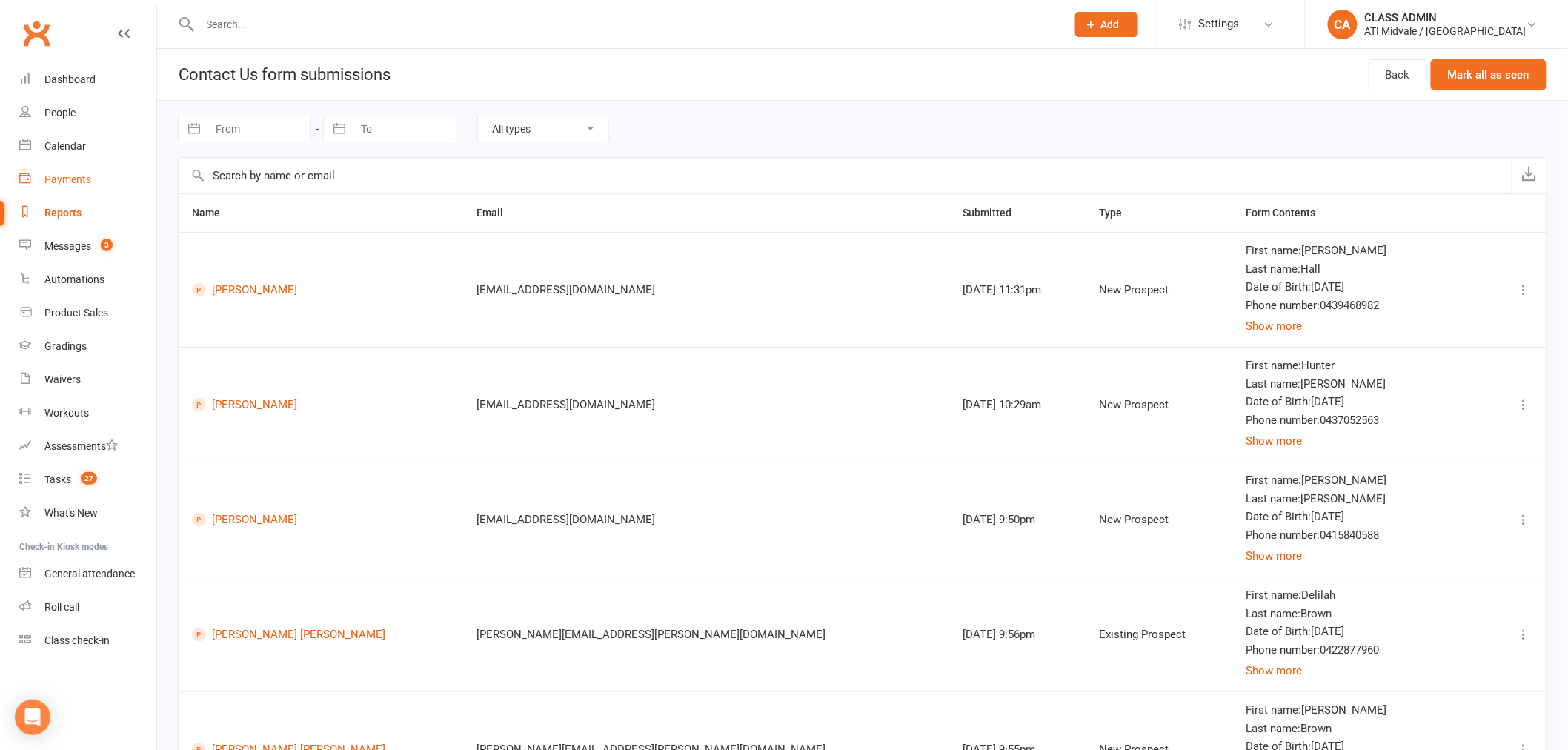
click at [60, 170] on link "Payments" at bounding box center [88, 180] width 137 height 34
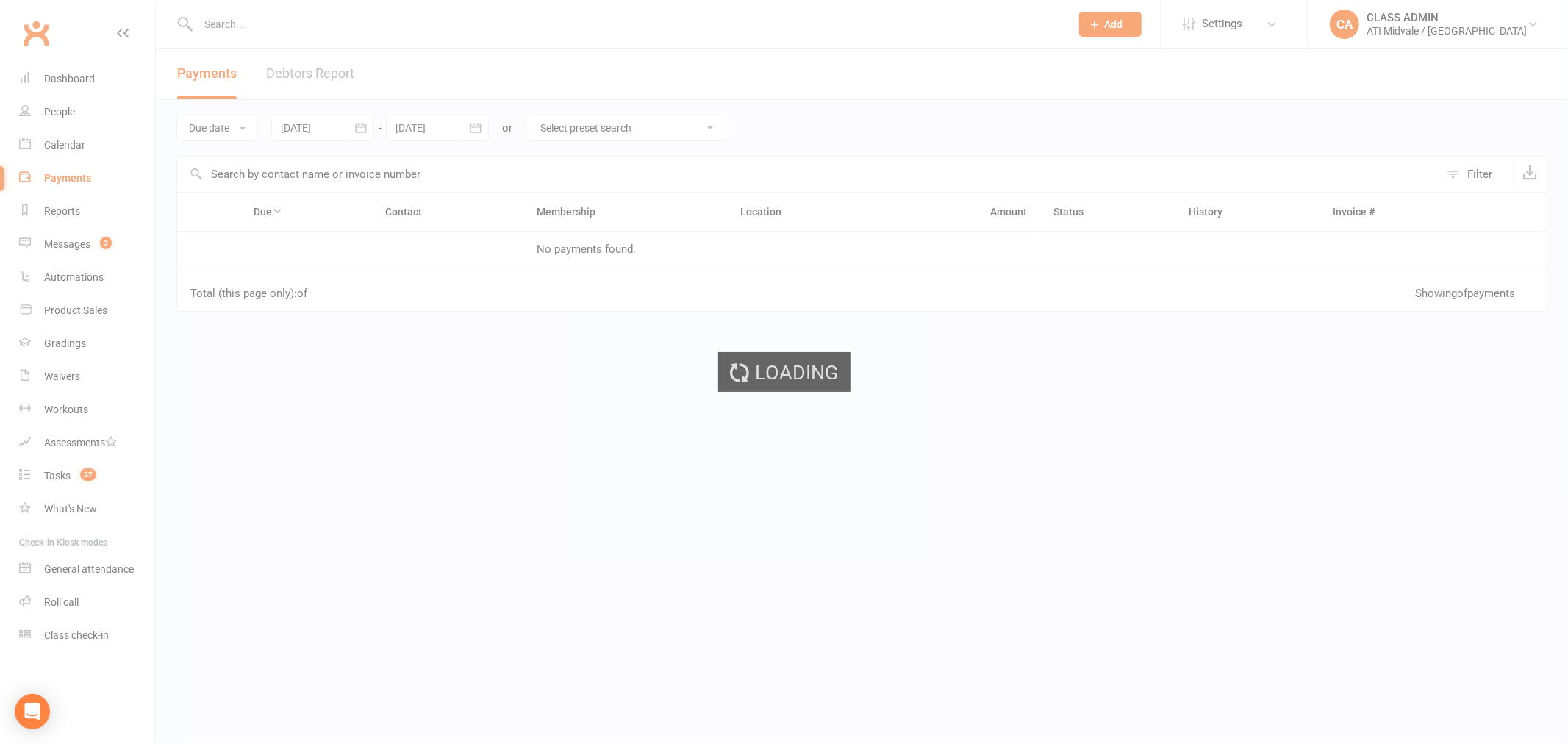
click at [330, 68] on div "Loading" at bounding box center [784, 372] width 1568 height 744
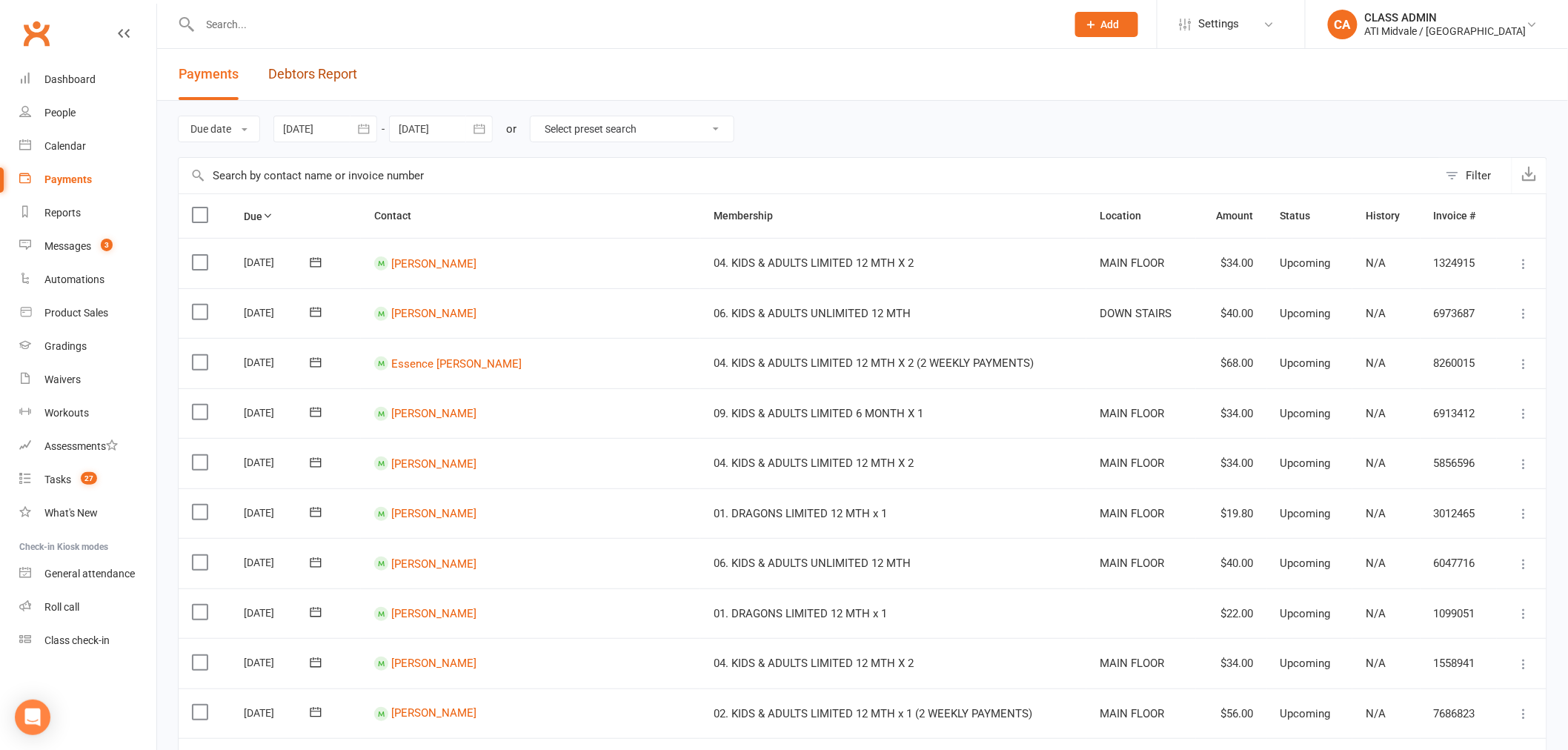
click at [324, 69] on link "Debtors Report" at bounding box center [312, 74] width 89 height 51
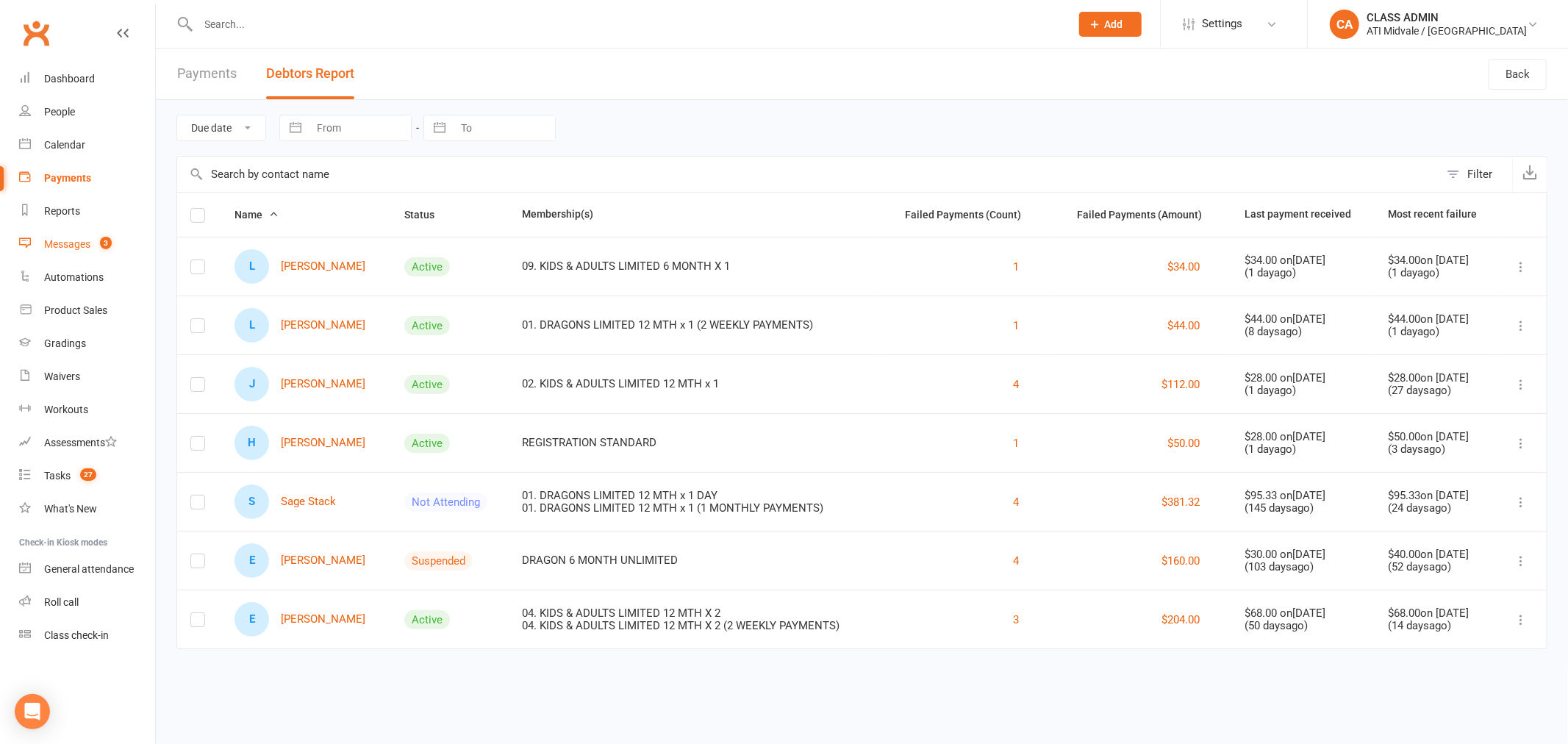
click at [64, 239] on div "Messages" at bounding box center [67, 244] width 46 height 12
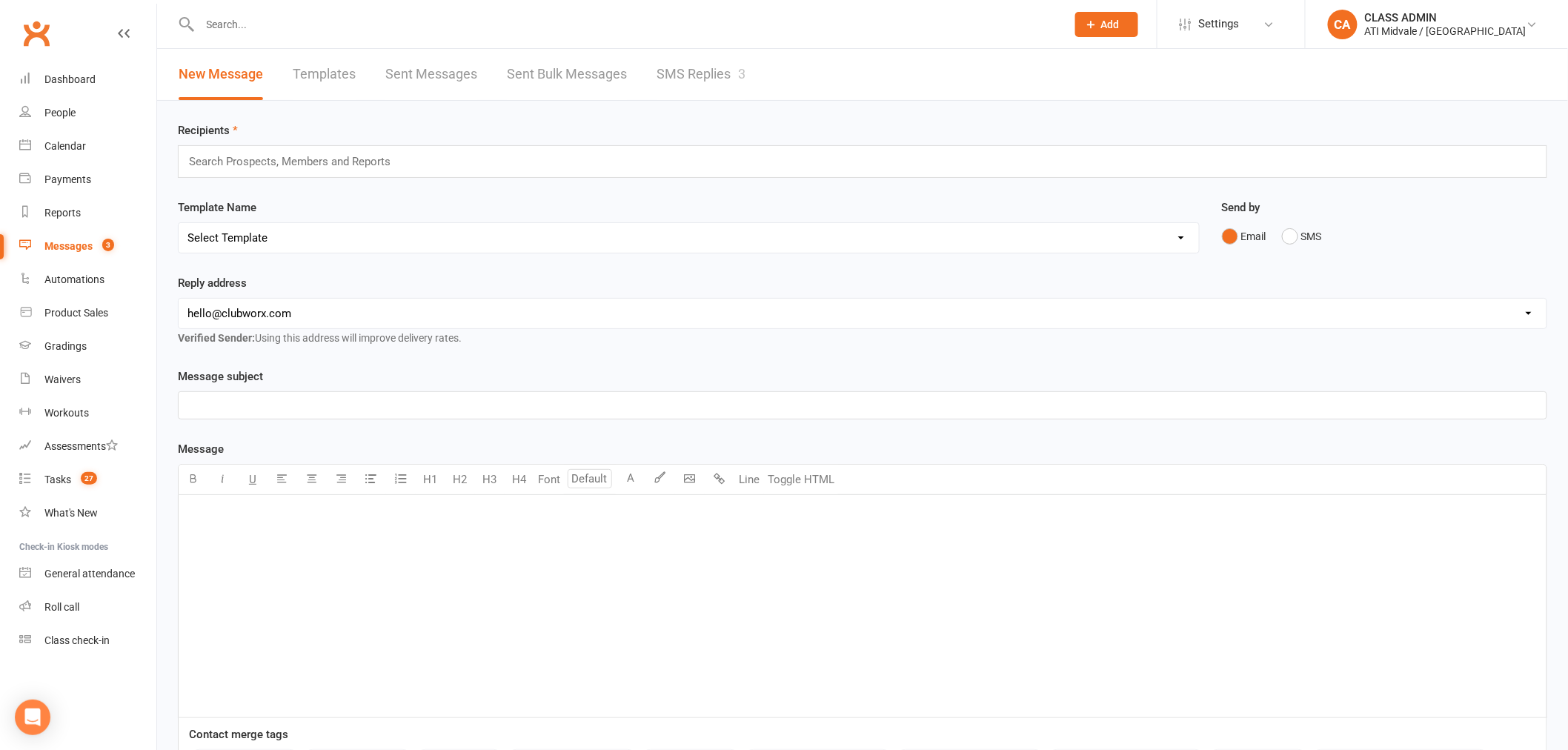
click at [455, 78] on link "Sent Messages" at bounding box center [431, 74] width 92 height 51
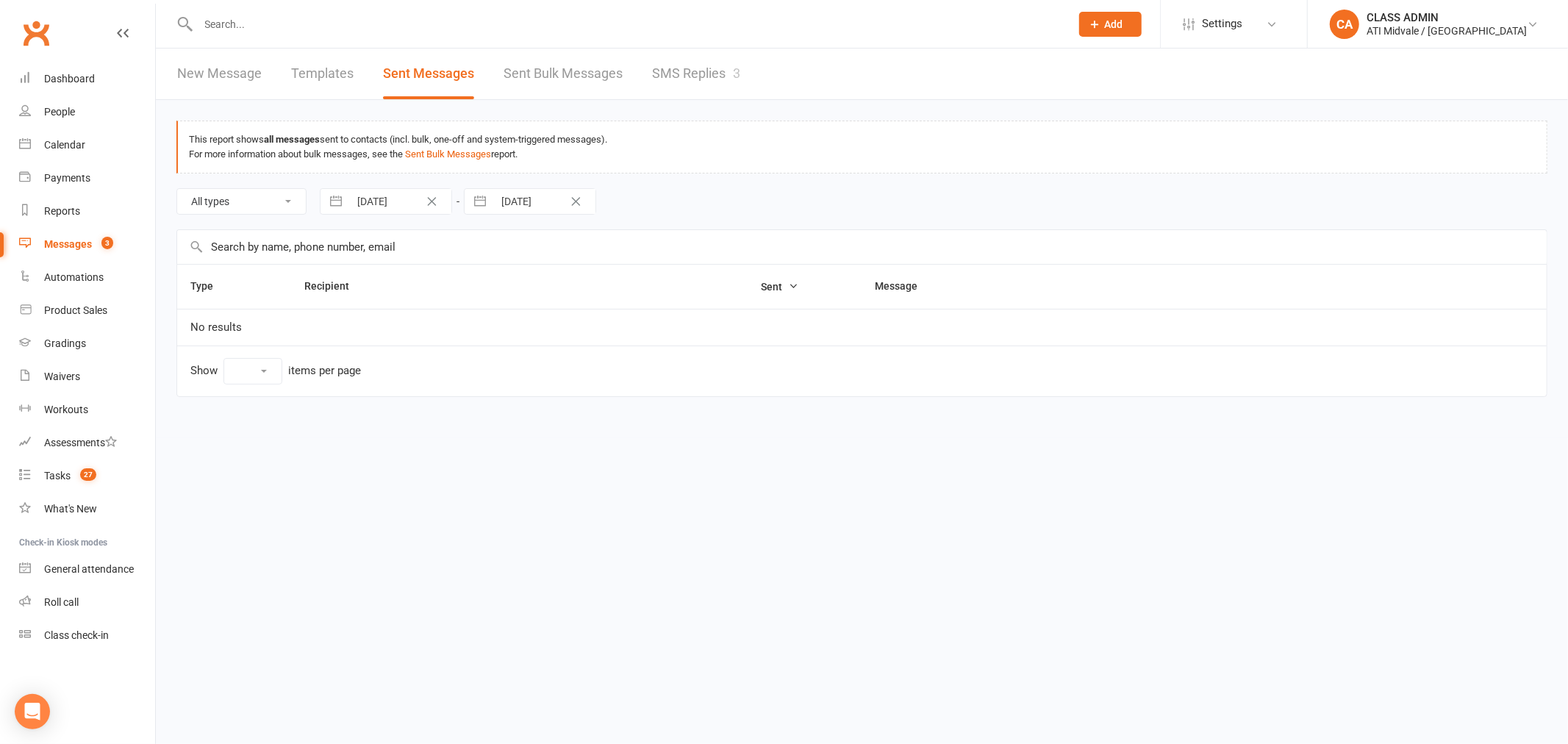
select select "10"
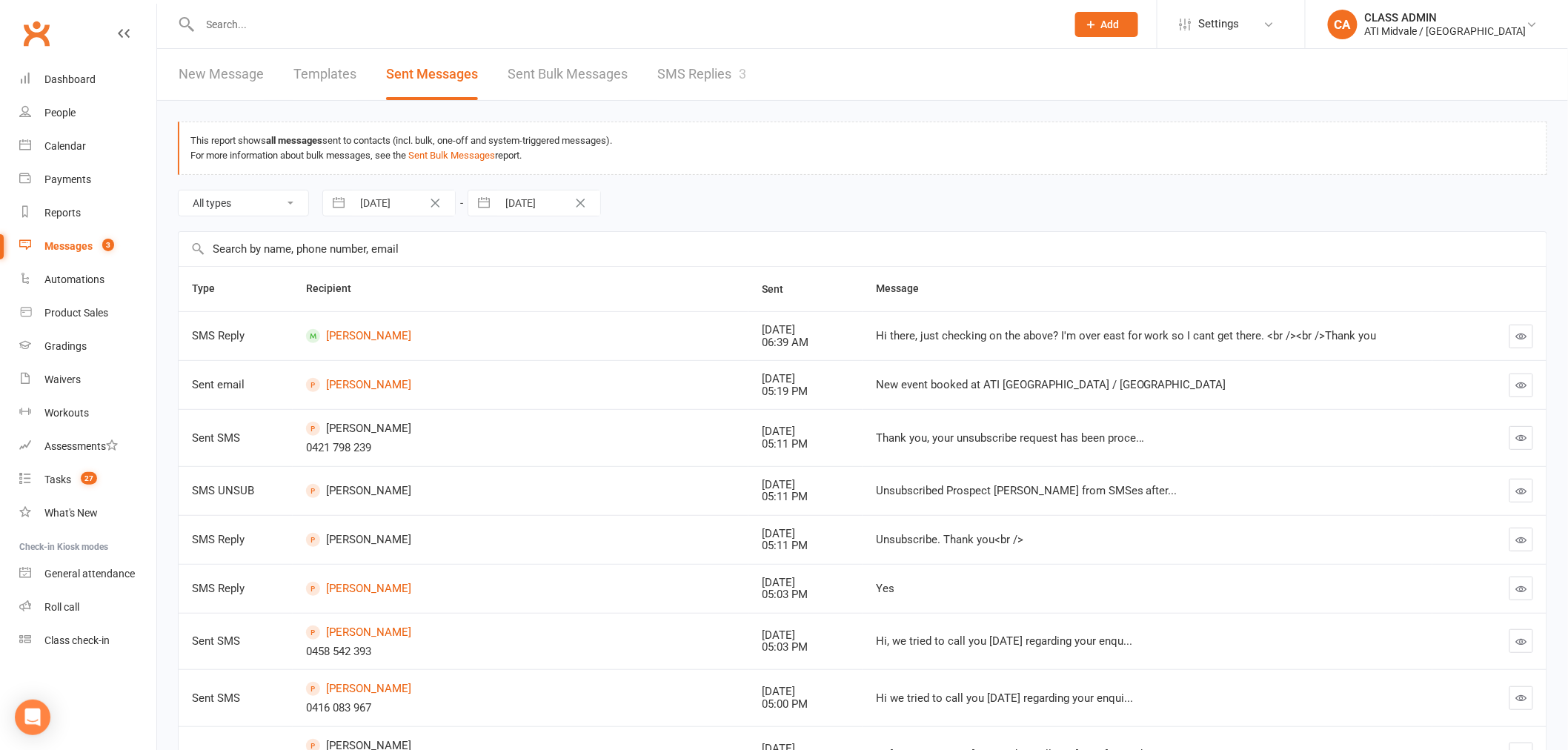
click at [684, 70] on link "SMS Replies 3" at bounding box center [701, 74] width 89 height 51
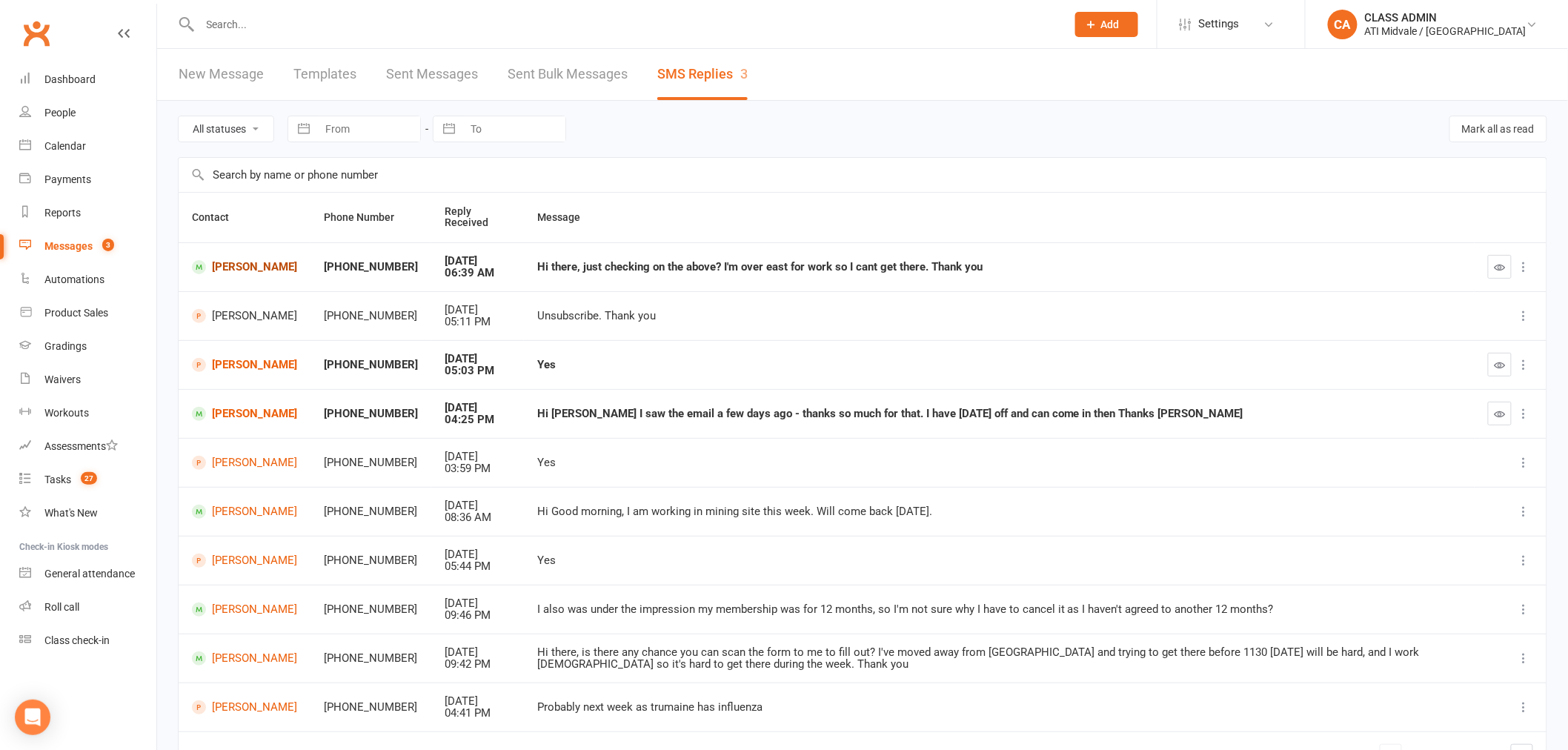
click at [261, 268] on link "[PERSON_NAME]" at bounding box center [244, 268] width 105 height 14
click at [232, 414] on link "Austin Hancock" at bounding box center [244, 414] width 105 height 14
click at [64, 81] on div "Dashboard" at bounding box center [70, 79] width 51 height 12
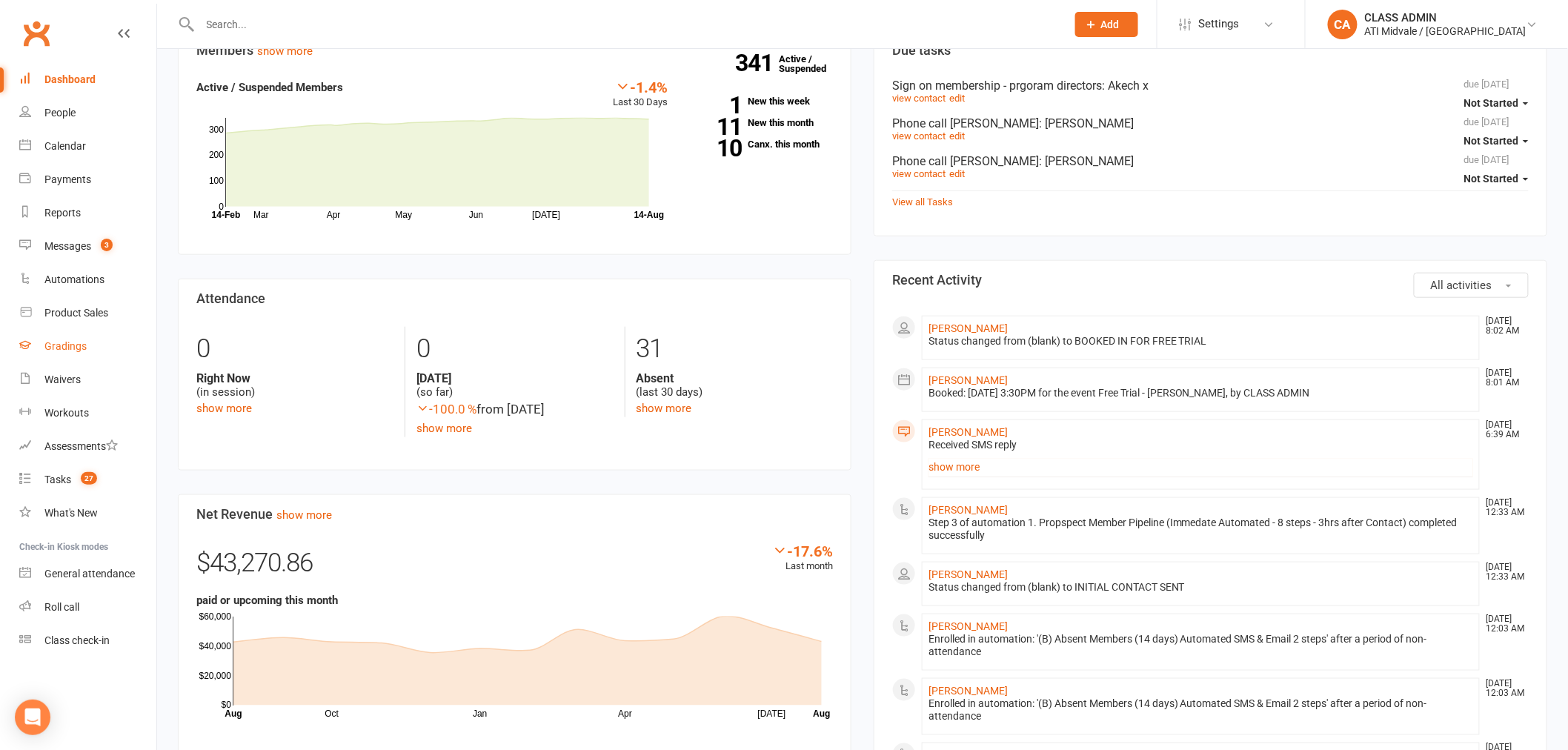
scroll to position [331, 0]
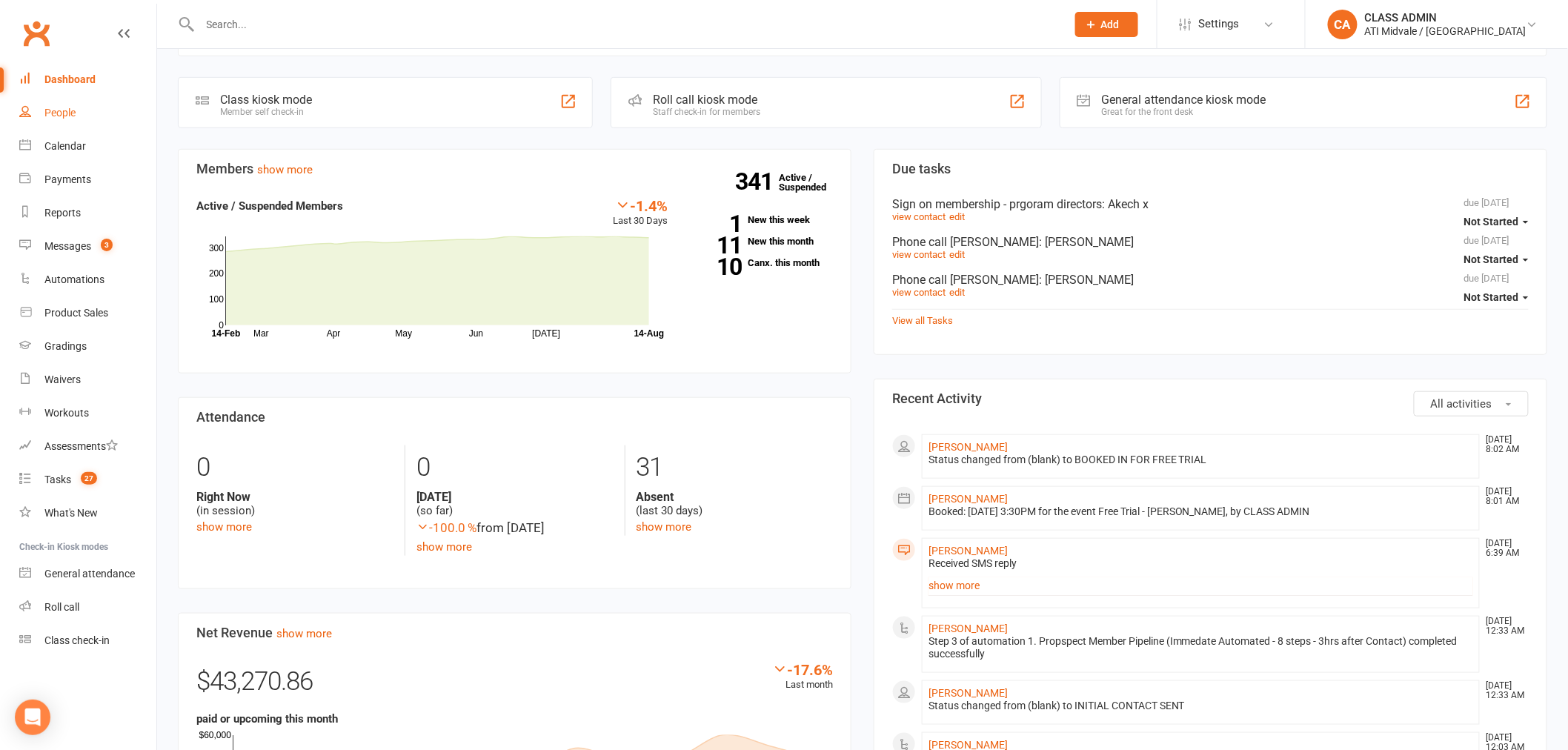
click at [54, 109] on div "People" at bounding box center [60, 113] width 31 height 12
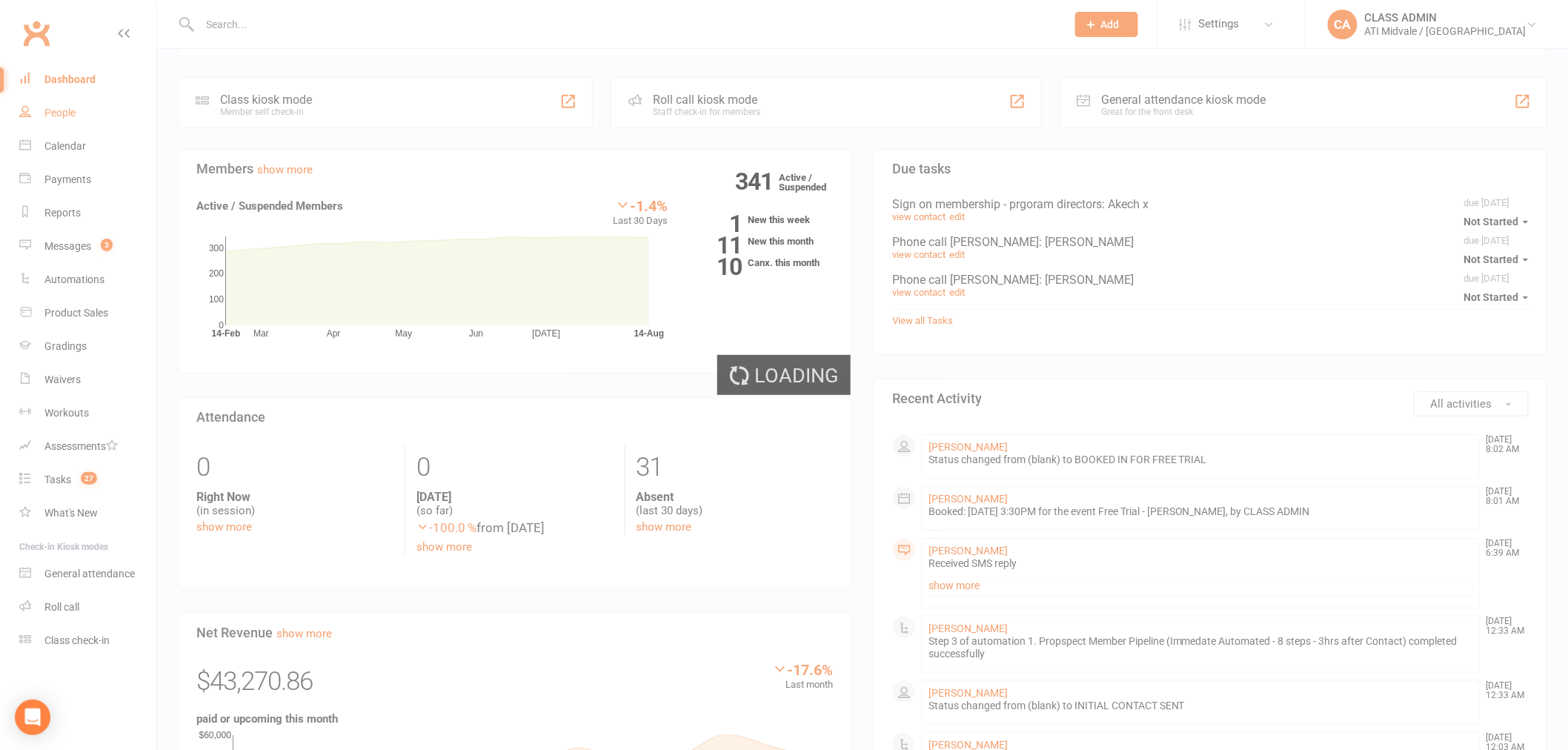
select select "100"
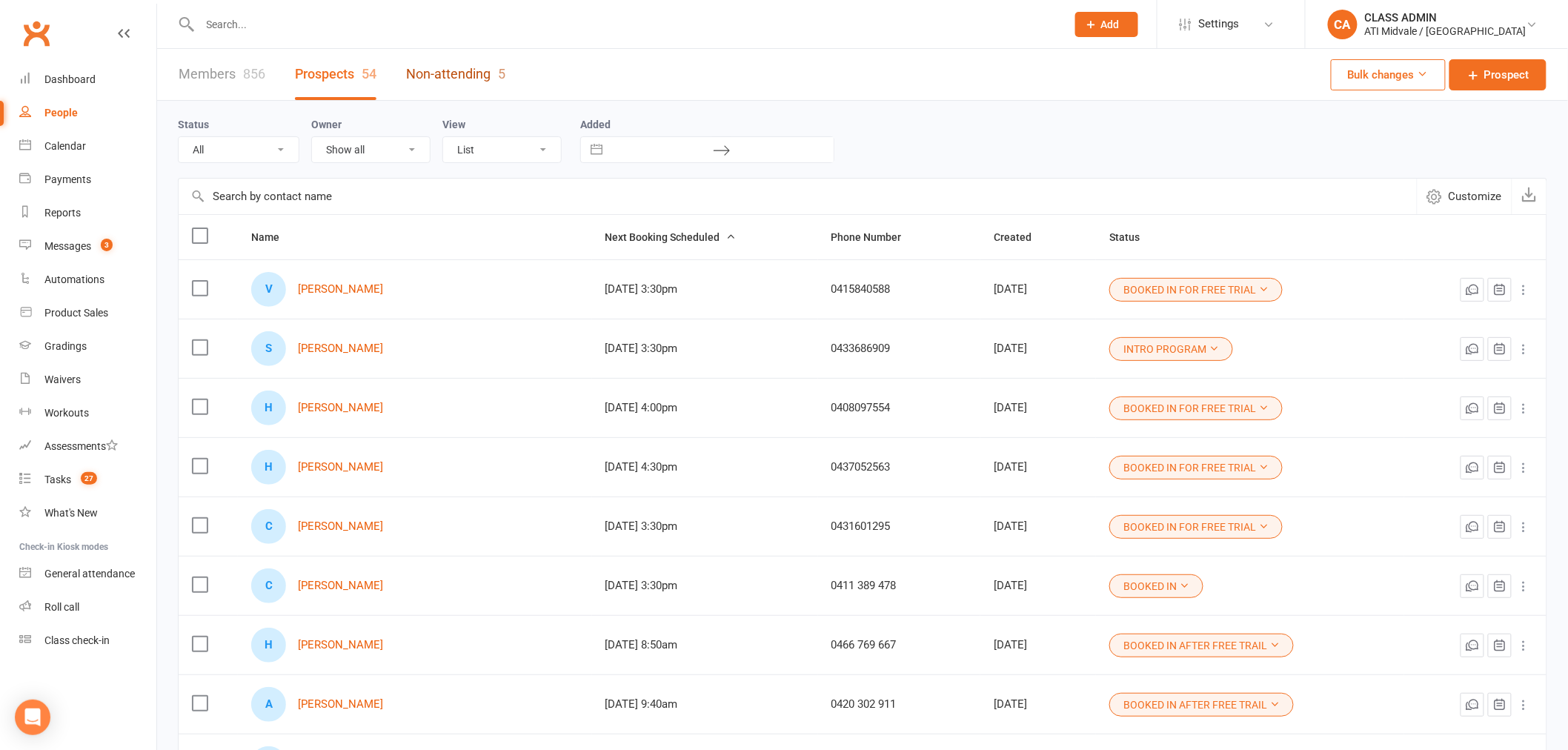
click at [449, 65] on link "Non-attending 5" at bounding box center [455, 74] width 99 height 51
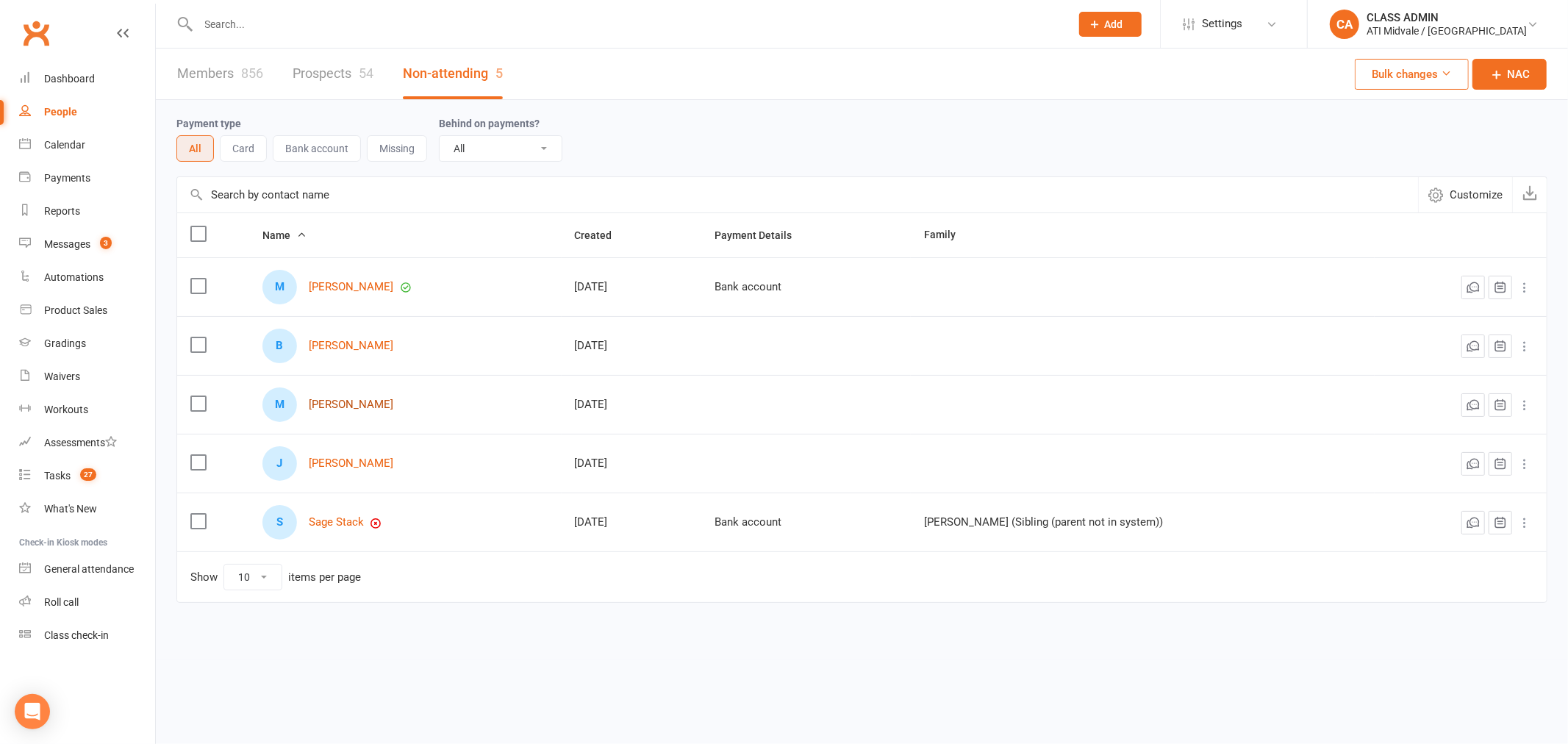
click at [359, 406] on link "Matilda Muxlow" at bounding box center [351, 405] width 85 height 13
click at [57, 475] on div "Tasks" at bounding box center [57, 475] width 26 height 12
select select "incomplete"
select select "32859"
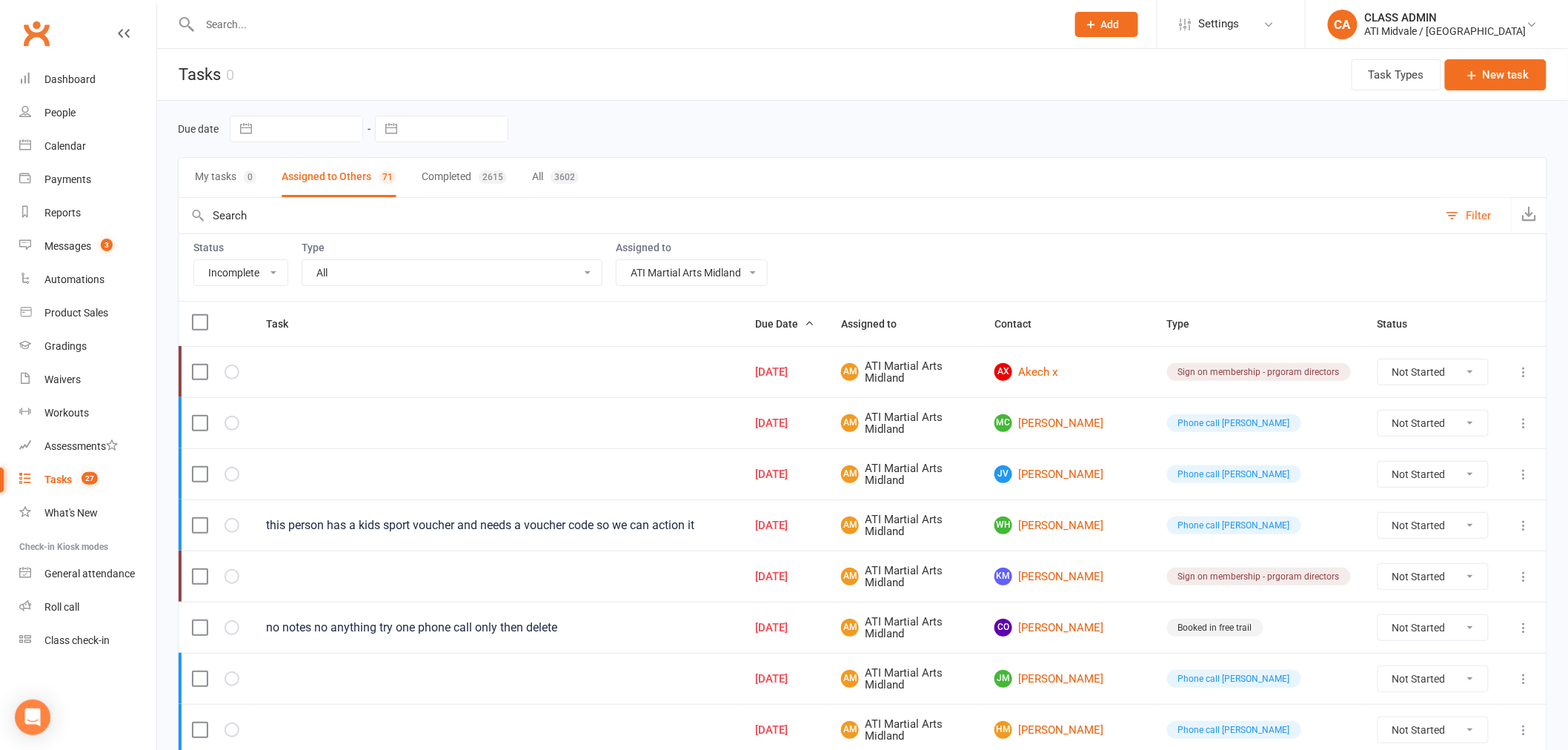
click at [477, 276] on select "All Add info to task Automatic renewal checking Booked in for 1st trial program…" at bounding box center [452, 273] width 300 height 26
select select "15859"
click at [303, 261] on select "All Add info to task Automatic renewal checking Booked in for 1st trial program…" at bounding box center [452, 273] width 300 height 26
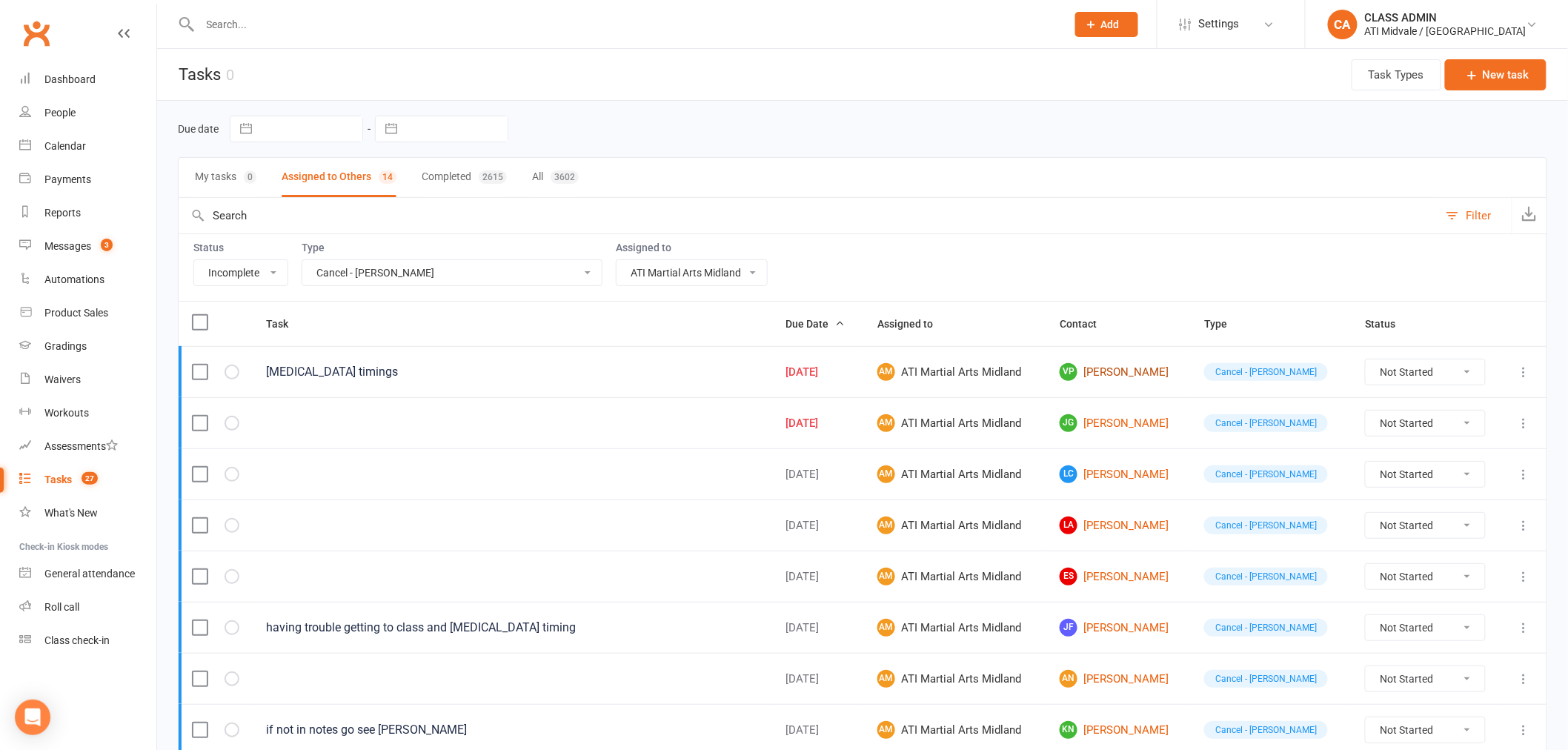
click at [1137, 374] on link "VP Viaan Patel" at bounding box center [1119, 372] width 118 height 18
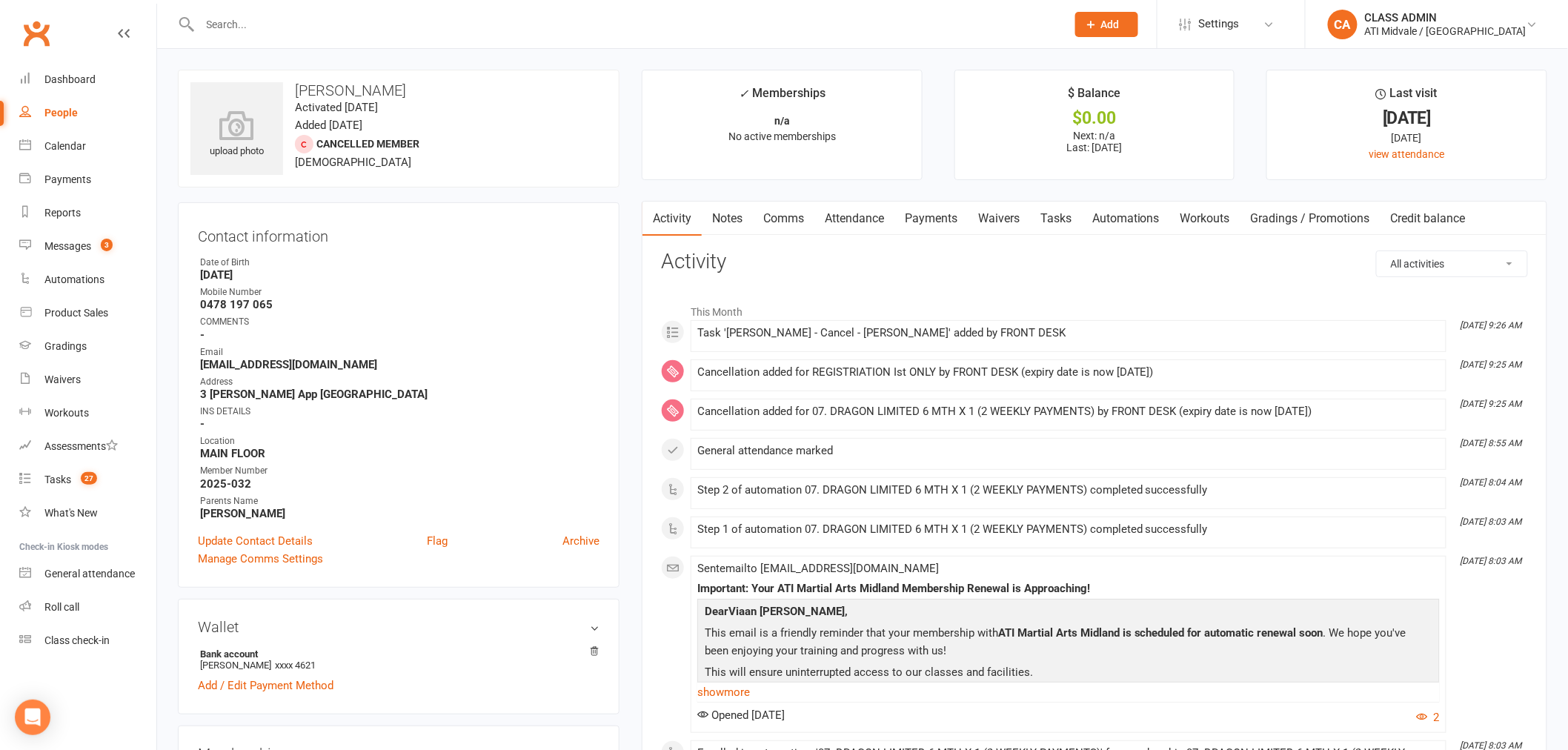
click at [1069, 217] on link "Tasks" at bounding box center [1056, 218] width 52 height 34
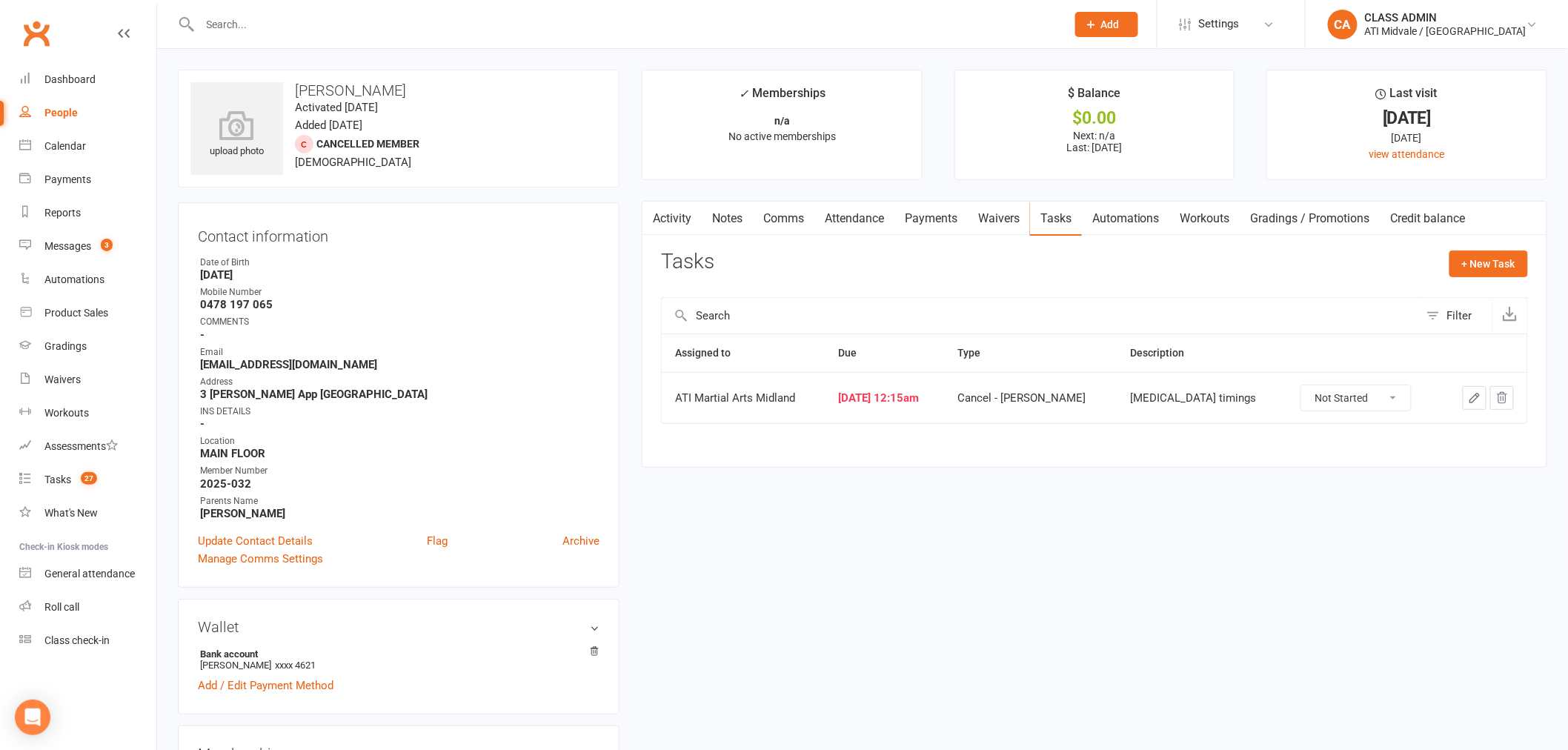
click at [1357, 396] on select "Not Started In Progress Waiting Complete" at bounding box center [1356, 398] width 109 height 26
click at [1301, 386] on select "Not Started In Progress Waiting Complete" at bounding box center [1356, 398] width 109 height 26
select select "unstarted"
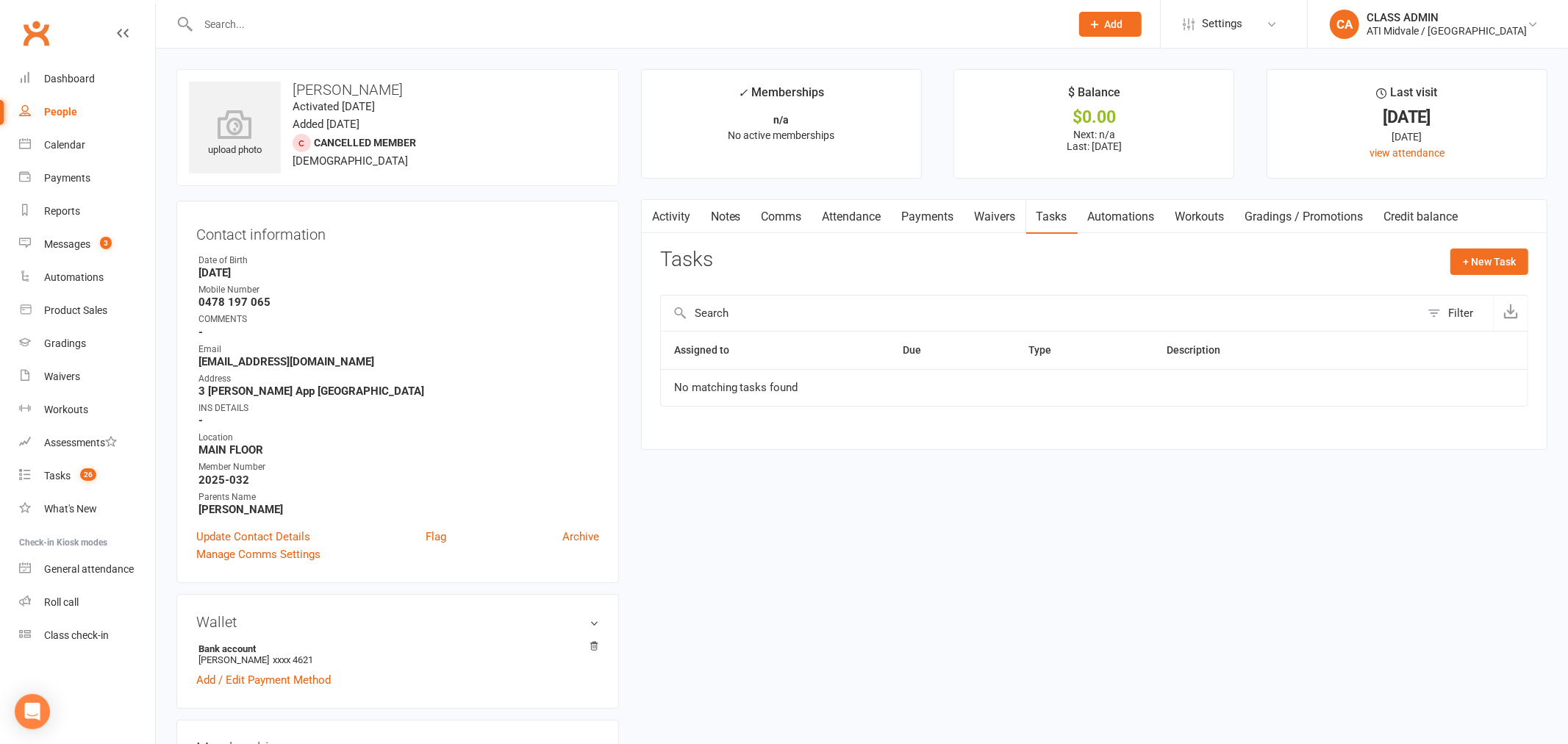
select select "incomplete"
select select "32859"
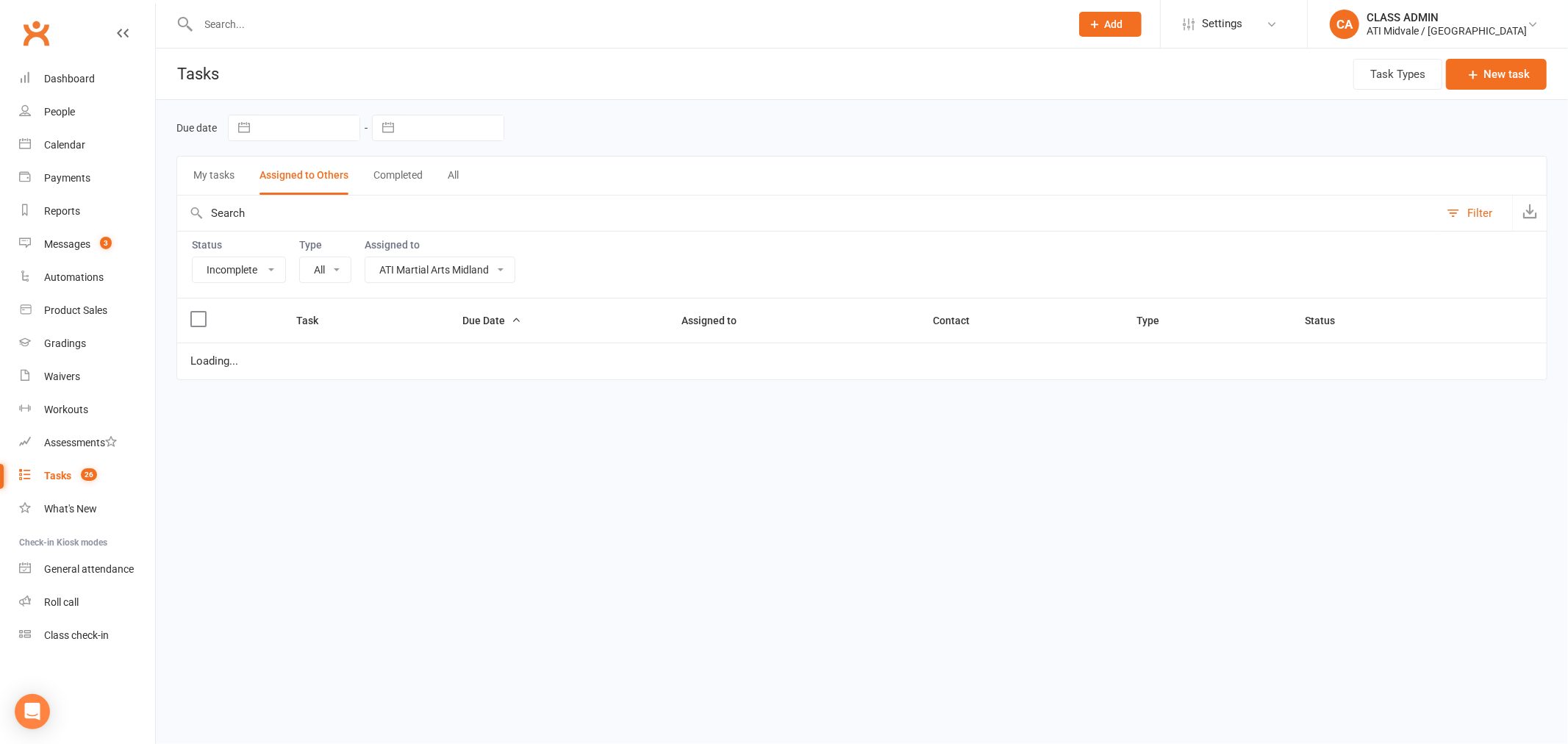
select select "15859"
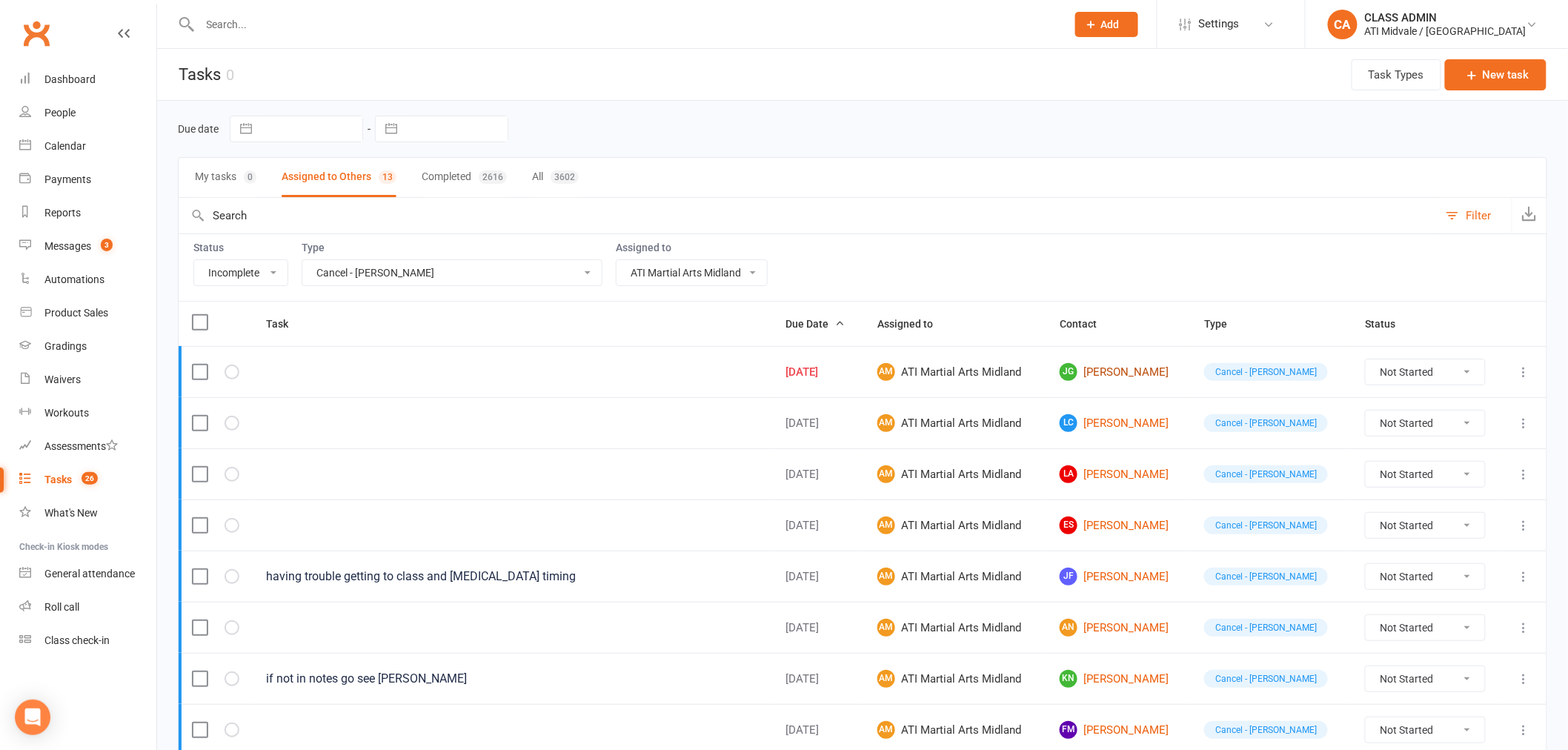
click at [1133, 373] on link "JG Jax Gillett" at bounding box center [1119, 372] width 118 height 18
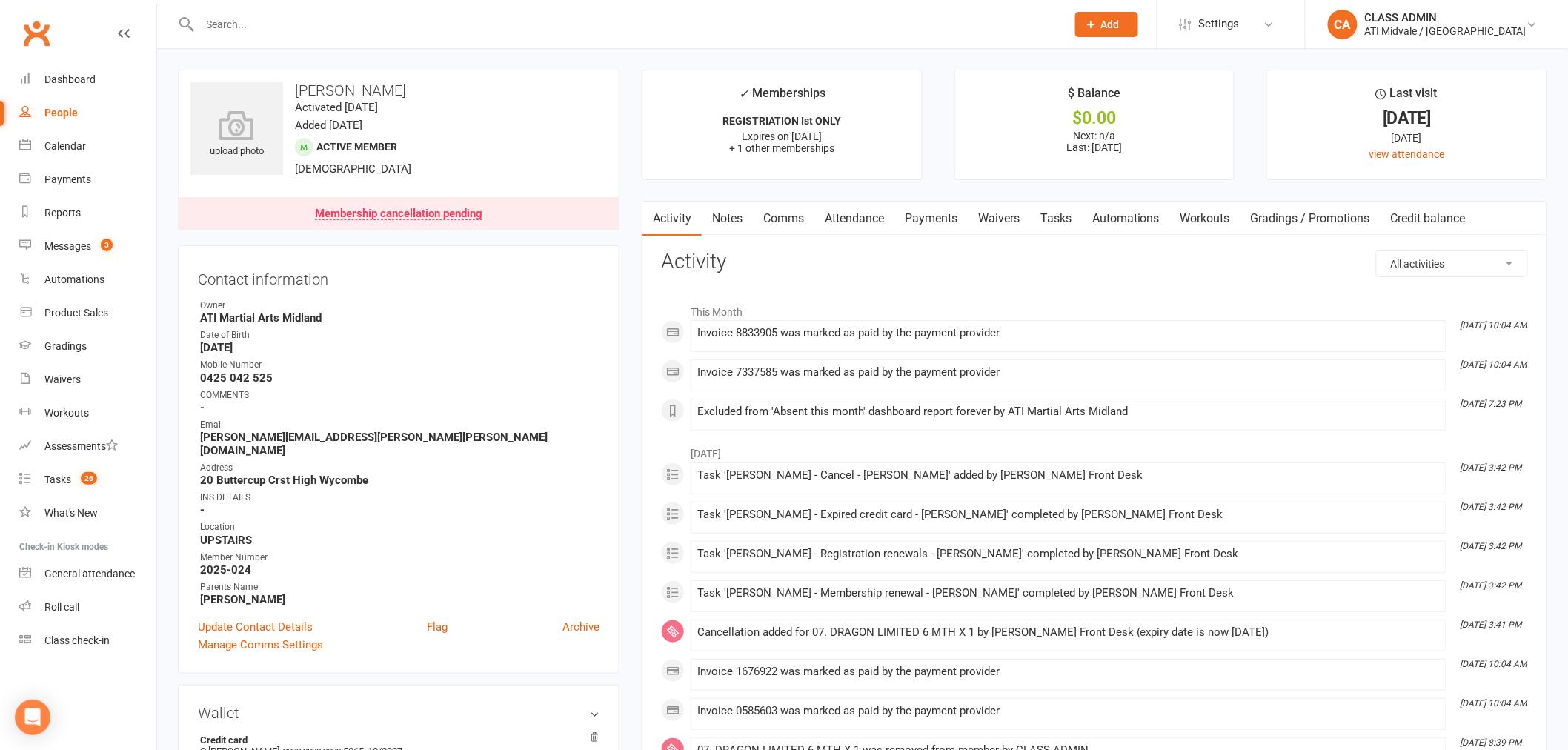
click at [946, 219] on link "Payments" at bounding box center [931, 218] width 73 height 34
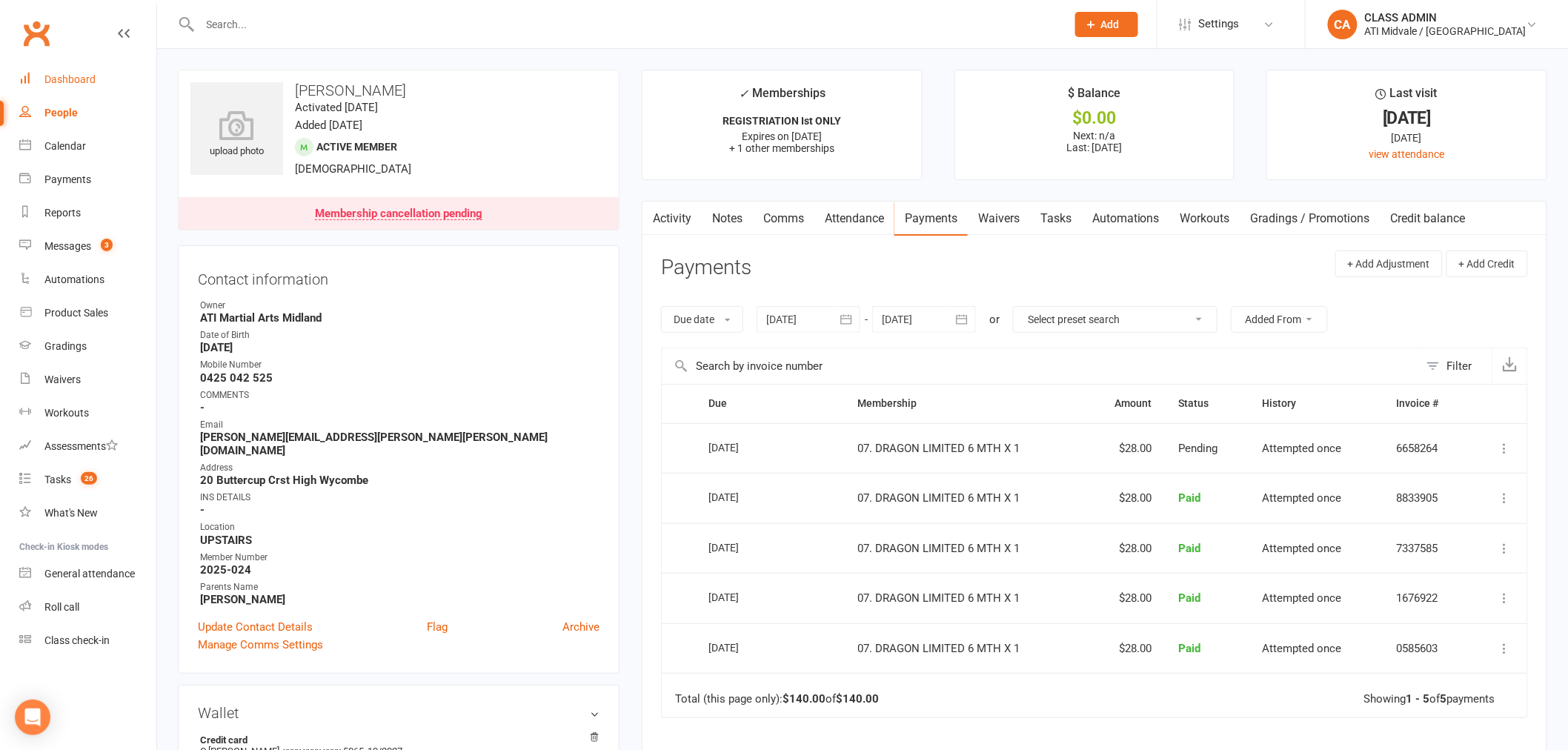
click at [85, 75] on div "Dashboard" at bounding box center [70, 79] width 51 height 12
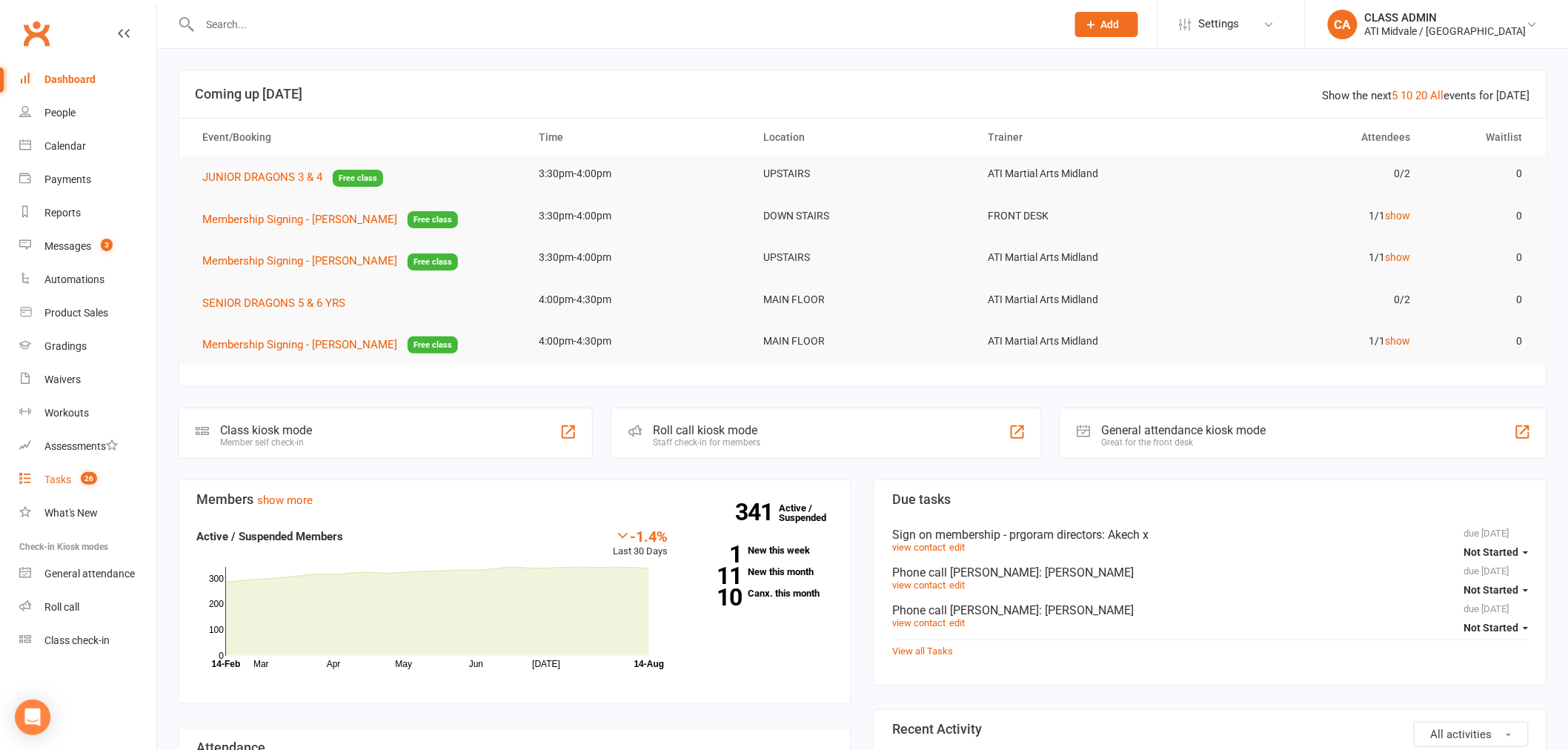
click at [57, 472] on link "Tasks 26" at bounding box center [88, 480] width 137 height 34
select select "incomplete"
select select "32859"
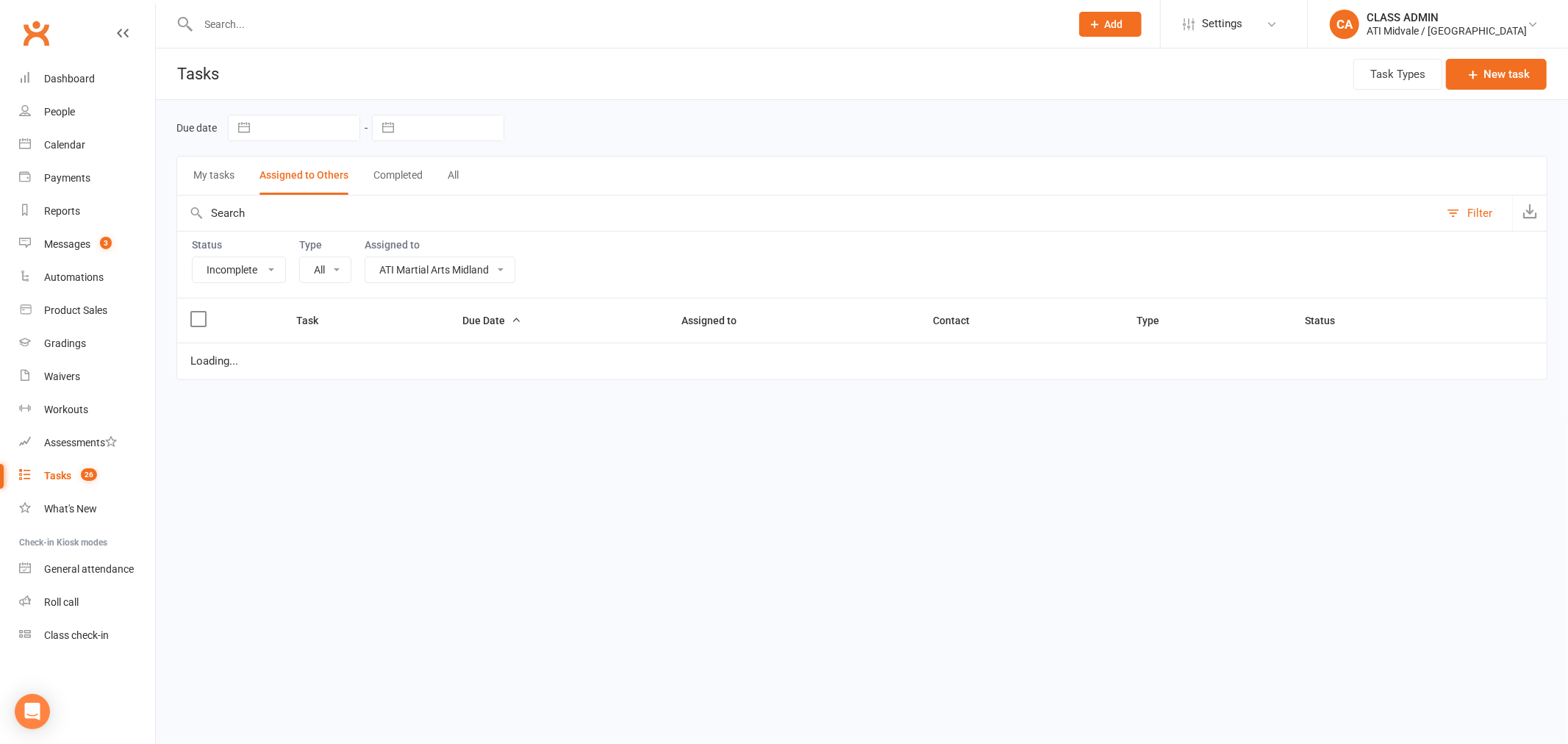
select select "15859"
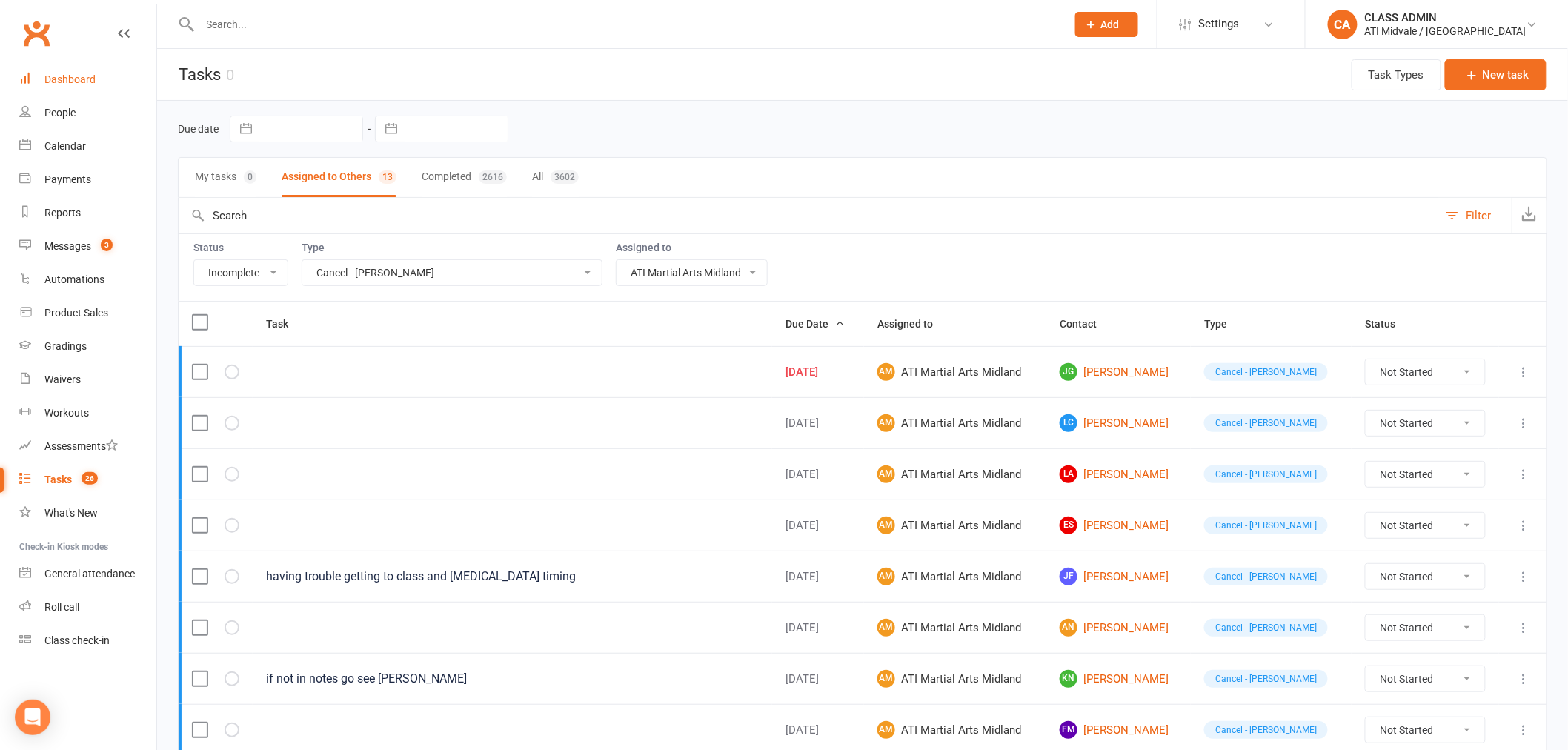
click at [77, 75] on div "Dashboard" at bounding box center [70, 79] width 51 height 12
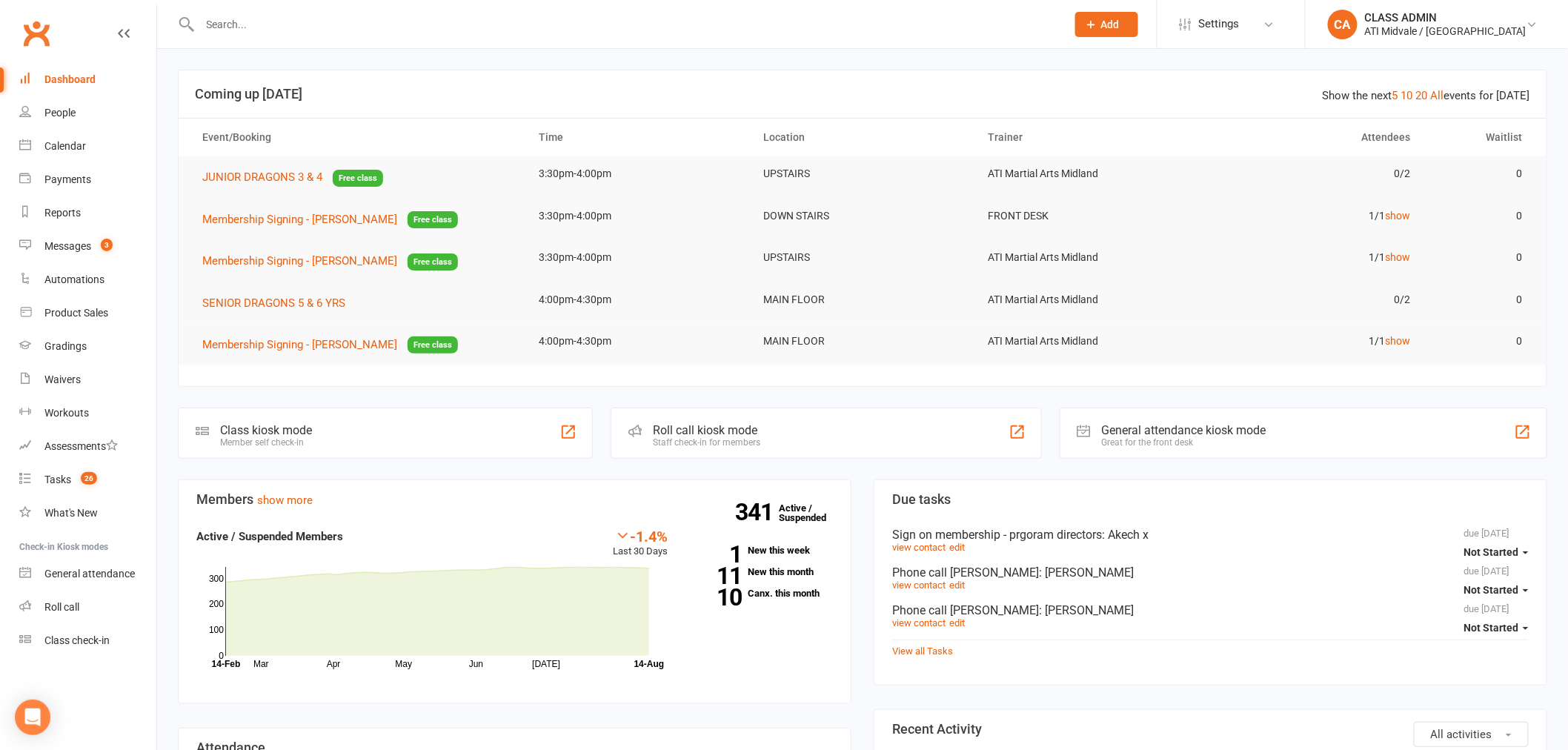
click at [1332, 530] on div "Sign on membership - prgoram directors : Akech x" at bounding box center [1210, 535] width 637 height 14
